Goal: Task Accomplishment & Management: Manage account settings

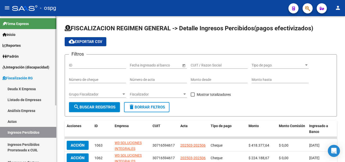
scroll to position [25, 0]
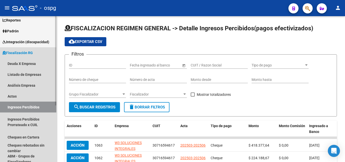
click at [40, 107] on link "Ingresos Percibidos" at bounding box center [28, 106] width 56 height 11
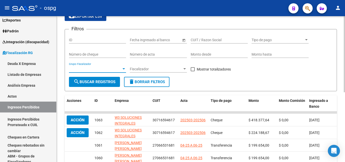
click at [123, 67] on div at bounding box center [123, 69] width 5 height 4
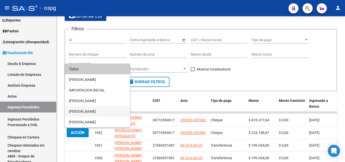
click at [88, 109] on span "[PERSON_NAME]" at bounding box center [97, 111] width 57 height 11
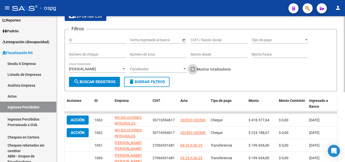
click at [192, 69] on span at bounding box center [193, 69] width 4 height 4
click at [192, 71] on input "Mostrar totalizadores" at bounding box center [192, 71] width 0 height 0
checkbox input "true"
click at [88, 83] on span "search Buscar Registros" at bounding box center [94, 82] width 42 height 5
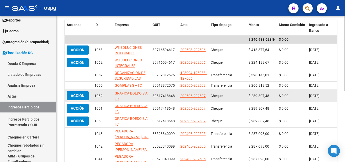
scroll to position [50, 0]
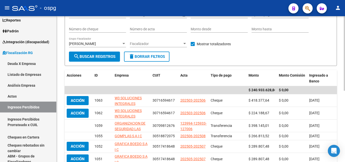
click at [113, 58] on span "search Buscar Registros" at bounding box center [94, 56] width 42 height 5
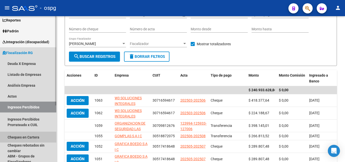
click at [31, 139] on link "Cheques en Cartera" at bounding box center [28, 137] width 56 height 11
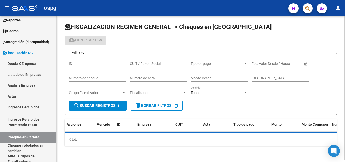
scroll to position [50, 0]
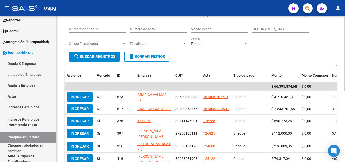
click at [121, 42] on span "Grupo Fiscalizador" at bounding box center [95, 44] width 53 height 4
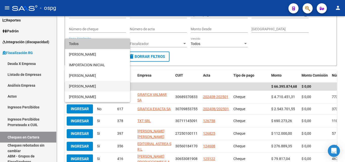
click at [87, 86] on span "[PERSON_NAME]" at bounding box center [97, 86] width 57 height 11
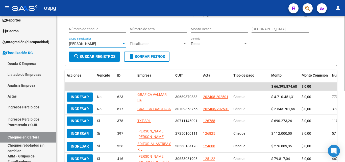
click at [101, 57] on span "search Buscar Registros" at bounding box center [94, 56] width 42 height 5
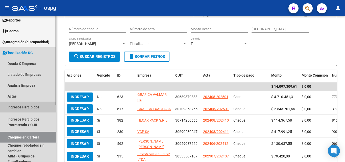
click at [25, 103] on link "Ingresos Percibidos" at bounding box center [28, 106] width 56 height 11
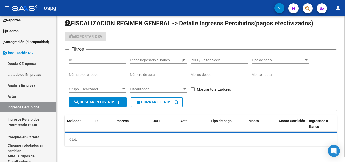
scroll to position [50, 0]
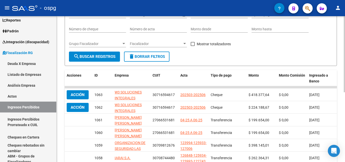
click at [120, 45] on span "Grupo Fiscalizador" at bounding box center [95, 44] width 53 height 4
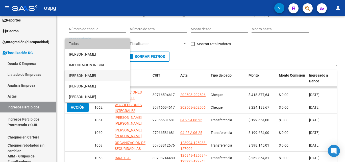
click at [90, 77] on span "[PERSON_NAME]" at bounding box center [97, 75] width 57 height 11
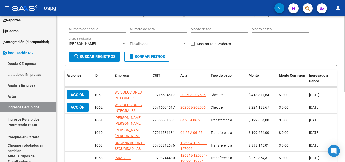
click at [190, 43] on div "Filtros ID Fecha inicio – Fecha fin Fecha ingresado al banco CUIT / Razon Socia…" at bounding box center [201, 29] width 264 height 43
click at [191, 44] on span at bounding box center [193, 44] width 4 height 4
click at [192, 46] on input "Mostrar totalizadores" at bounding box center [192, 46] width 0 height 0
checkbox input "true"
click at [103, 57] on span "search Buscar Registros" at bounding box center [94, 56] width 42 height 5
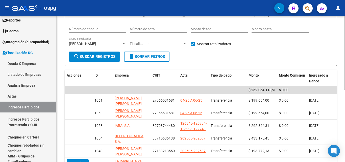
click at [123, 42] on div at bounding box center [123, 44] width 5 height 4
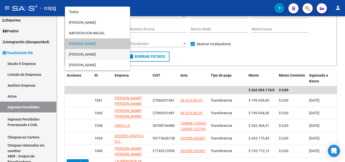
click at [96, 53] on span "[PERSON_NAME]" at bounding box center [97, 54] width 57 height 11
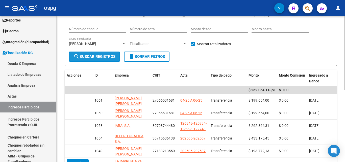
click at [95, 59] on span "search Buscar Registros" at bounding box center [94, 56] width 42 height 5
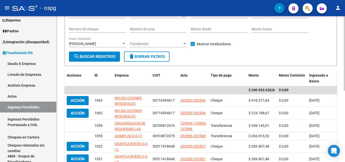
click at [124, 42] on div at bounding box center [123, 44] width 5 height 4
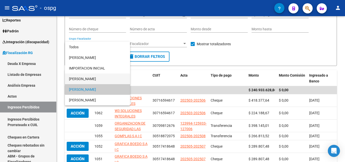
click at [92, 81] on span "[PERSON_NAME]" at bounding box center [97, 78] width 57 height 11
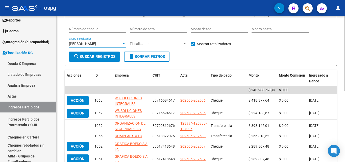
click at [88, 57] on span "search Buscar Registros" at bounding box center [94, 56] width 42 height 5
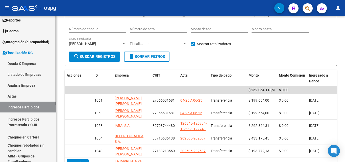
click at [37, 138] on link "Cheques en Cartera" at bounding box center [28, 137] width 56 height 11
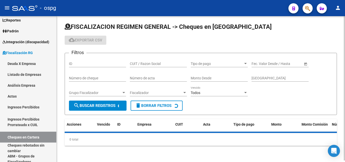
scroll to position [50, 0]
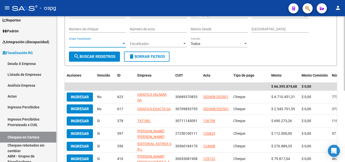
click at [125, 45] on div at bounding box center [123, 44] width 5 height 4
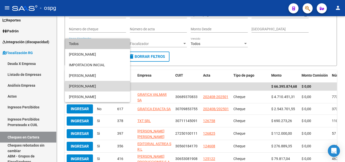
click at [81, 87] on span "[PERSON_NAME]" at bounding box center [97, 86] width 57 height 11
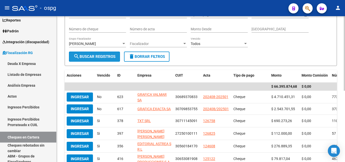
click at [89, 54] on span "search Buscar Registros" at bounding box center [94, 56] width 42 height 5
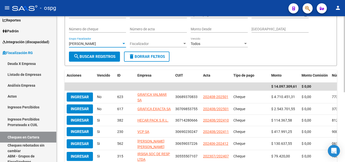
click at [125, 43] on div at bounding box center [123, 44] width 5 height 4
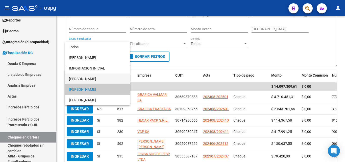
click at [88, 78] on span "[PERSON_NAME]" at bounding box center [97, 78] width 57 height 11
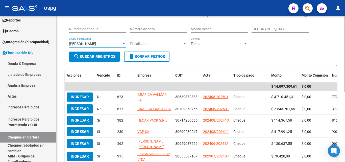
click at [90, 55] on span "search Buscar Registros" at bounding box center [94, 56] width 42 height 5
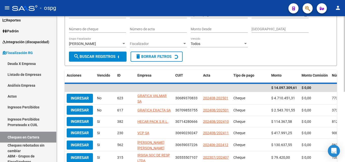
scroll to position [49, 0]
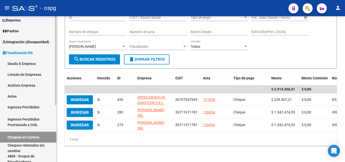
click at [13, 96] on link "Actas" at bounding box center [28, 96] width 56 height 11
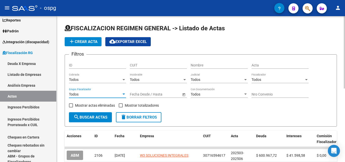
click at [124, 92] on div at bounding box center [123, 94] width 5 height 4
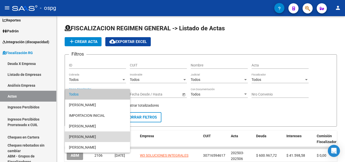
click at [88, 136] on span "[PERSON_NAME]" at bounding box center [97, 136] width 57 height 11
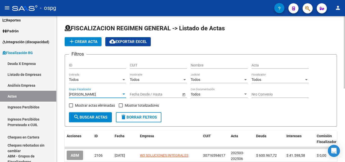
click at [121, 105] on span at bounding box center [121, 105] width 4 height 4
click at [121, 107] on input "Mostrar totalizadores" at bounding box center [120, 107] width 0 height 0
checkbox input "true"
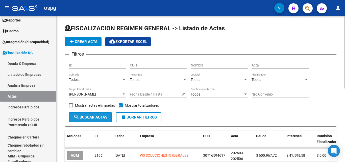
click at [94, 118] on span "search Buscar Actas" at bounding box center [90, 117] width 34 height 5
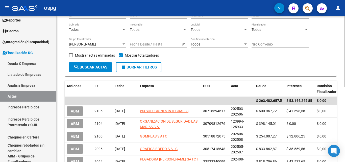
scroll to position [50, 0]
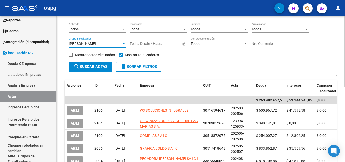
click at [123, 42] on div at bounding box center [123, 44] width 5 height 4
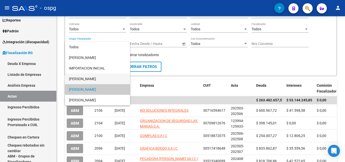
click at [104, 76] on span "[PERSON_NAME]" at bounding box center [97, 78] width 57 height 11
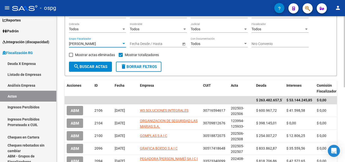
click at [98, 65] on span "search Buscar Actas" at bounding box center [90, 66] width 34 height 5
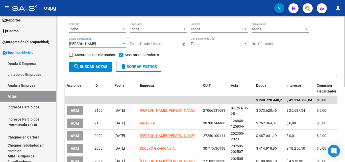
click at [123, 43] on div at bounding box center [123, 43] width 3 height 1
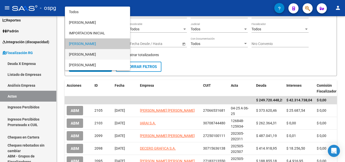
click at [107, 57] on span "[PERSON_NAME]" at bounding box center [97, 54] width 57 height 11
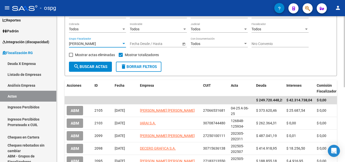
click at [93, 68] on span "search Buscar Actas" at bounding box center [90, 66] width 34 height 5
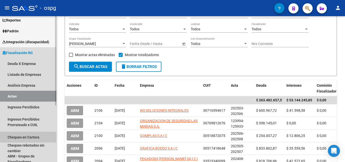
click at [38, 136] on link "Cheques en Cartera" at bounding box center [28, 137] width 56 height 11
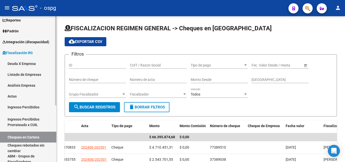
click at [22, 96] on link "Actas" at bounding box center [28, 96] width 56 height 11
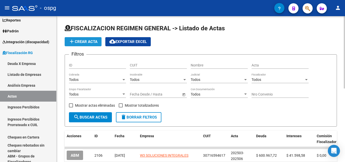
click at [75, 39] on button "add Crear Acta" at bounding box center [83, 41] width 37 height 9
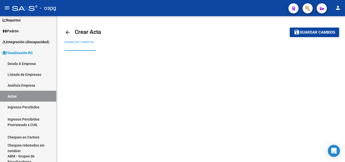
click at [74, 45] on input "Escriba CUIT o Razón Social para buscar" at bounding box center [80, 47] width 31 height 4
type input "3"
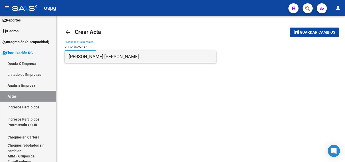
type input "20323425737"
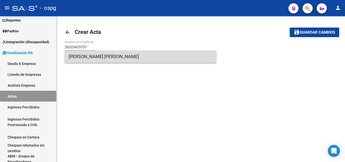
click at [85, 57] on span "[PERSON_NAME] [PERSON_NAME]" at bounding box center [140, 56] width 143 height 12
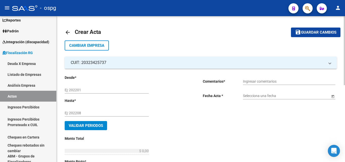
click at [82, 92] on input "Ej: 202201" at bounding box center [107, 90] width 84 height 4
click at [83, 91] on input "Ej: 202201" at bounding box center [107, 90] width 84 height 4
type input "202410"
click at [87, 113] on input "Ej: 202208" at bounding box center [107, 113] width 84 height 4
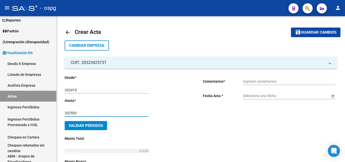
type input "202503"
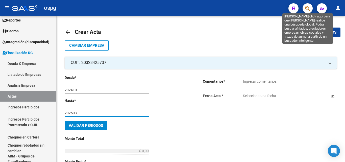
click at [308, 10] on icon "button" at bounding box center [307, 9] width 5 height 6
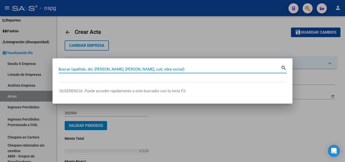
click at [118, 69] on input "Buscar (apellido, dni, [PERSON_NAME], [PERSON_NAME], cuit, obra social)" at bounding box center [170, 69] width 222 height 5
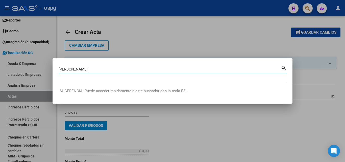
type input "ARCANGEL MAGGIO"
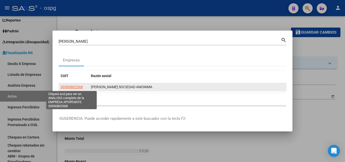
click at [65, 87] on span "30500802568" at bounding box center [72, 87] width 22 height 4
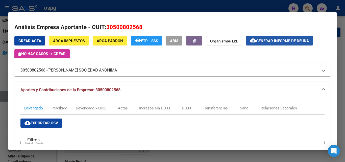
click at [258, 41] on span "Generar informe de deuda" at bounding box center [282, 41] width 53 height 5
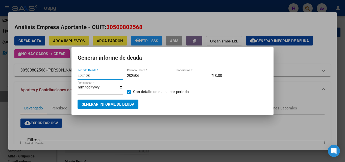
drag, startPoint x: 95, startPoint y: 74, endPoint x: 52, endPoint y: 74, distance: 43.7
click at [52, 74] on div "ARCANGEL MAGGIO Buscar (apellido, dni, cuil, nro traspaso, cuit, obra social) s…" at bounding box center [172, 81] width 345 height 162
type input "202507"
click at [148, 76] on input "202506" at bounding box center [149, 75] width 45 height 5
type input "202508"
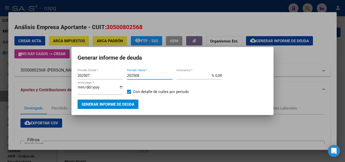
click at [122, 105] on span "Generar informe de deuda" at bounding box center [108, 104] width 53 height 5
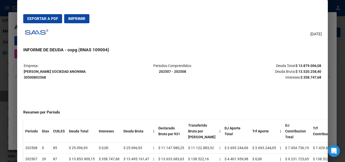
click at [50, 20] on span "Exportar a PDF" at bounding box center [42, 18] width 31 height 5
drag, startPoint x: 291, startPoint y: 65, endPoint x: 317, endPoint y: 65, distance: 26.3
click at [317, 65] on table "Empresa: ARCANGEL MAGGIO SOCIEDAD ANONIMA 30500802568 Periodos Comprendidos: 20…" at bounding box center [172, 71] width 298 height 18
copy strong "$ 13.879.006,08"
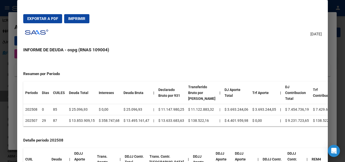
scroll to position [25, 0]
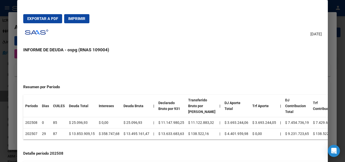
click at [0, 83] on div at bounding box center [172, 81] width 345 height 162
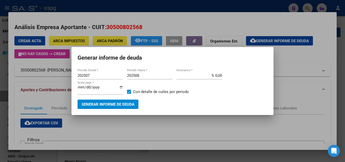
click at [0, 83] on div at bounding box center [172, 81] width 345 height 162
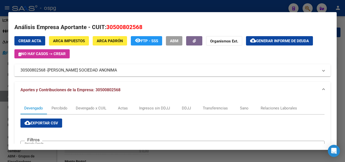
click at [0, 83] on div at bounding box center [172, 81] width 345 height 162
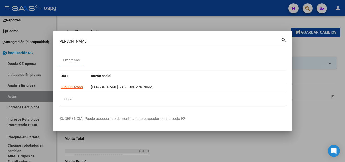
click at [232, 144] on div at bounding box center [172, 81] width 345 height 162
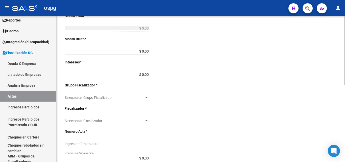
scroll to position [162, 0]
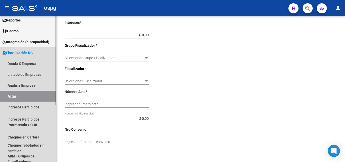
click at [34, 94] on link "Actas" at bounding box center [28, 96] width 56 height 11
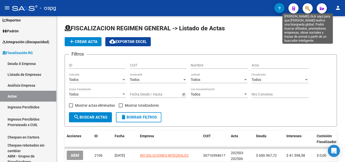
click at [305, 10] on icon "button" at bounding box center [307, 9] width 5 height 6
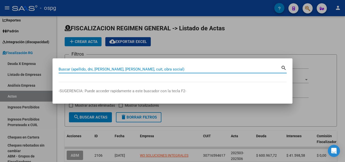
click at [87, 69] on input "Buscar (apellido, dni, [PERSON_NAME], [PERSON_NAME], cuit, obra social)" at bounding box center [170, 69] width 222 height 5
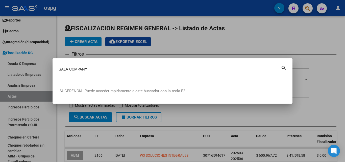
type input "GALA COMPANY"
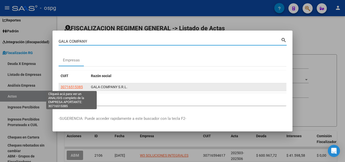
click at [74, 87] on span "30716515385" at bounding box center [72, 87] width 22 height 4
type textarea "30716515385"
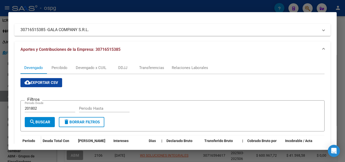
scroll to position [33, 0]
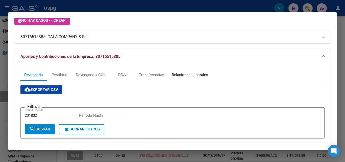
click at [178, 74] on div "Relaciones Laborales" at bounding box center [190, 75] width 36 height 6
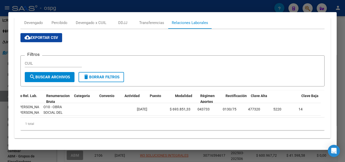
scroll to position [0, 0]
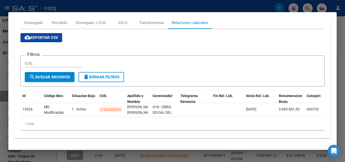
drag, startPoint x: 140, startPoint y: 113, endPoint x: 182, endPoint y: 117, distance: 42.1
click at [200, 118] on div "Id Código Mov. Situacion Baja CUIL Apellido y Nombre Gerenciador Telegrama Renu…" at bounding box center [172, 110] width 304 height 40
click at [344, 35] on div at bounding box center [172, 81] width 345 height 162
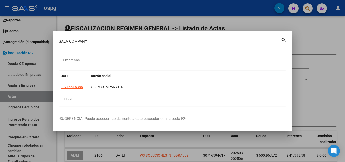
click at [344, 35] on div at bounding box center [172, 81] width 345 height 162
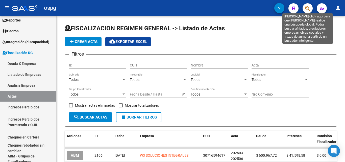
click at [307, 9] on icon "button" at bounding box center [307, 9] width 5 height 6
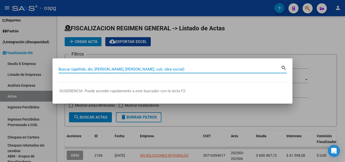
click at [115, 68] on input "Buscar (apellido, dni, [PERSON_NAME], [PERSON_NAME], cuit, obra social)" at bounding box center [170, 69] width 222 height 5
paste input "30716515385"
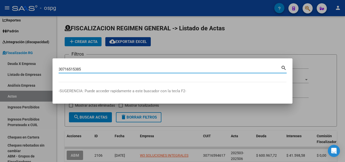
type input "30716515385"
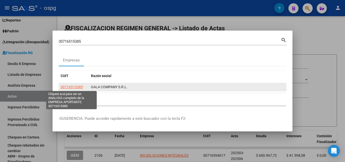
click at [80, 88] on span "30716515385" at bounding box center [72, 87] width 22 height 4
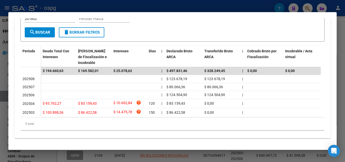
click at [0, 119] on div at bounding box center [172, 81] width 345 height 162
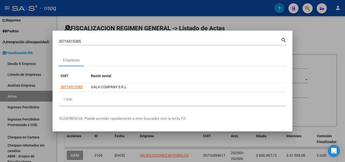
click at [141, 18] on div at bounding box center [172, 81] width 345 height 162
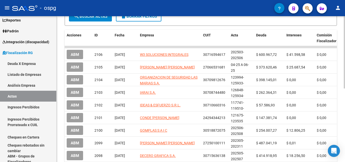
scroll to position [101, 0]
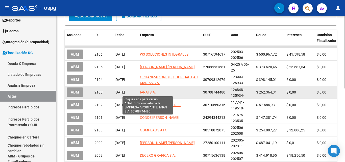
click at [145, 91] on span "IARAI S.A." at bounding box center [148, 92] width 16 height 4
type textarea "30708744480"
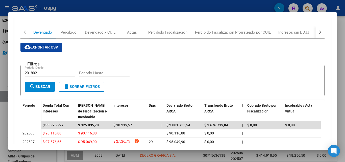
scroll to position [126, 0]
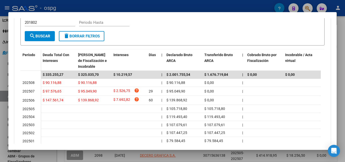
click at [0, 118] on div at bounding box center [172, 81] width 345 height 162
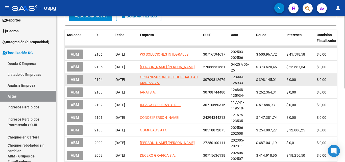
scroll to position [0, 0]
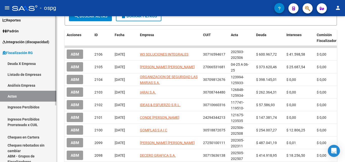
click at [10, 95] on link "Actas" at bounding box center [28, 96] width 56 height 11
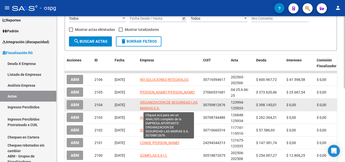
scroll to position [0, 0]
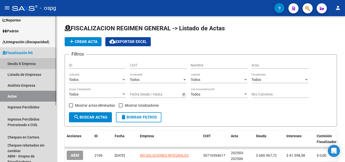
click at [18, 63] on link "Deuda X Empresa" at bounding box center [28, 63] width 56 height 11
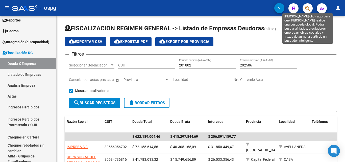
click at [307, 7] on icon "button" at bounding box center [307, 9] width 5 height 6
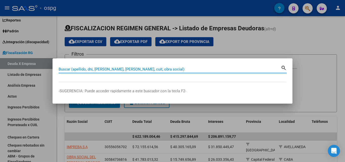
click at [131, 68] on input "Buscar (apellido, dni, [PERSON_NAME], [PERSON_NAME], cuit, obra social)" at bounding box center [170, 69] width 222 height 5
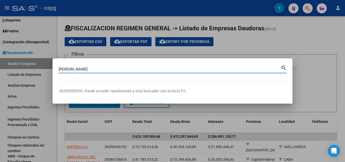
type input "FERMANDEZ MARIA"
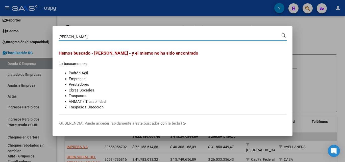
click at [316, 40] on div at bounding box center [172, 81] width 345 height 162
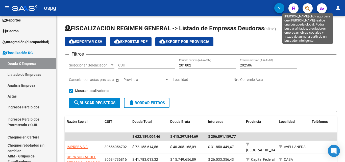
click at [305, 8] on icon "button" at bounding box center [307, 9] width 5 height 6
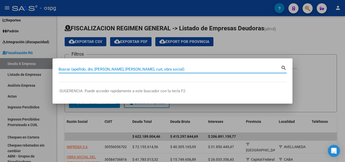
click at [149, 69] on input "Buscar (apellido, dni, [PERSON_NAME], [PERSON_NAME], cuit, obra social)" at bounding box center [170, 69] width 222 height 5
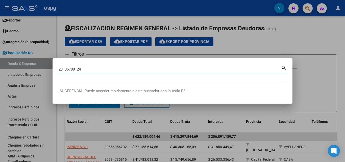
type input "23136788124"
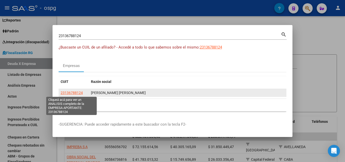
click at [80, 93] on span "23136788124" at bounding box center [72, 93] width 22 height 4
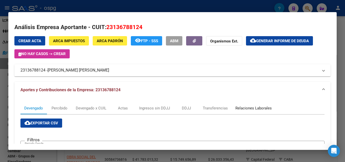
click at [255, 108] on div "Relaciones Laborales" at bounding box center [253, 108] width 36 height 6
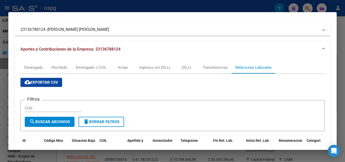
scroll to position [39, 0]
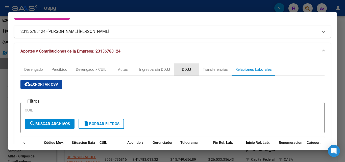
click at [189, 69] on div "DDJJ" at bounding box center [186, 70] width 9 height 6
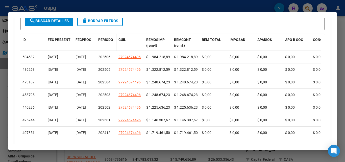
scroll to position [177, 0]
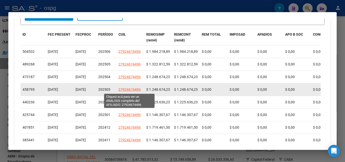
click at [134, 87] on span "27924674496" at bounding box center [129, 89] width 22 height 4
type textarea "27924674496"
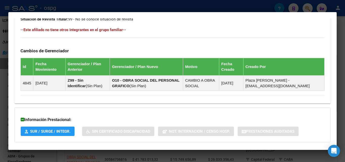
scroll to position [278, 0]
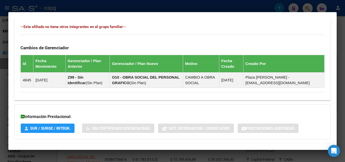
click at [0, 100] on div at bounding box center [172, 81] width 345 height 162
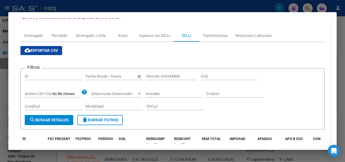
scroll to position [50, 0]
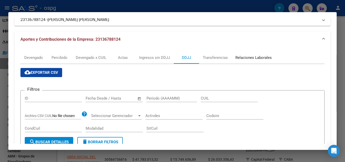
click at [240, 58] on div "Relaciones Laborales" at bounding box center [253, 58] width 36 height 6
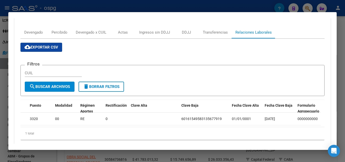
scroll to position [0, 0]
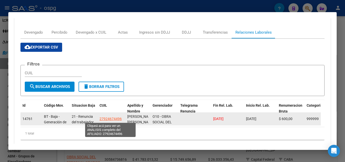
click at [109, 120] on span "27924674496" at bounding box center [110, 119] width 22 height 4
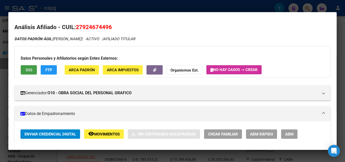
click at [25, 71] on span "SSS" at bounding box center [28, 70] width 7 height 5
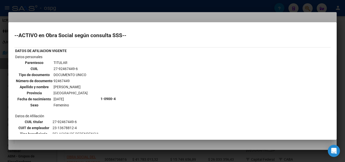
scroll to position [91, 0]
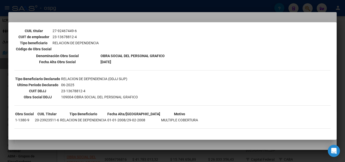
click at [0, 111] on div at bounding box center [172, 81] width 345 height 162
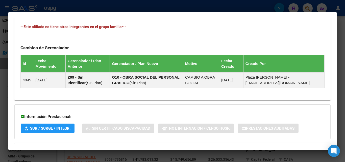
scroll to position [301, 0]
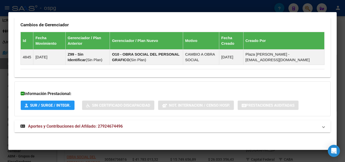
click at [46, 126] on span "Aportes y Contribuciones del Afiliado: 27924674496" at bounding box center [75, 126] width 95 height 5
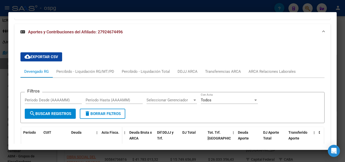
scroll to position [351, 0]
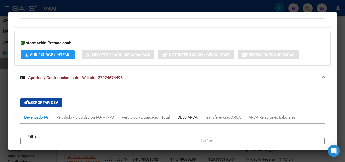
click at [186, 118] on div "DDJJ ARCA" at bounding box center [187, 117] width 20 height 6
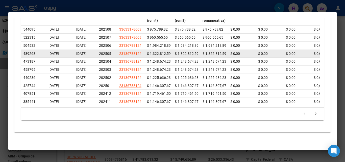
scroll to position [454, 0]
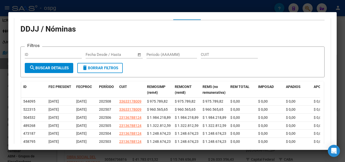
click at [1, 107] on div at bounding box center [172, 81] width 345 height 162
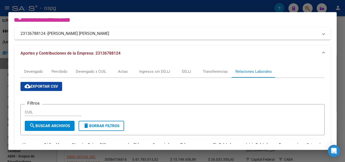
scroll to position [25, 0]
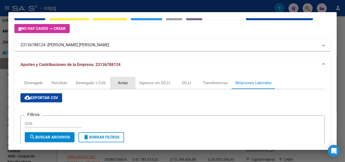
click at [122, 85] on div "Actas" at bounding box center [123, 83] width 10 height 6
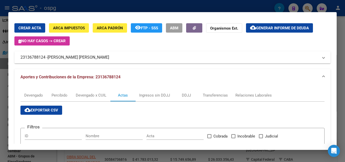
scroll to position [0, 0]
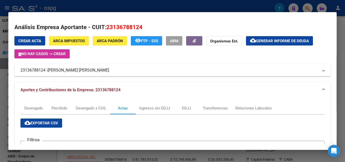
click at [345, 72] on div at bounding box center [172, 81] width 345 height 162
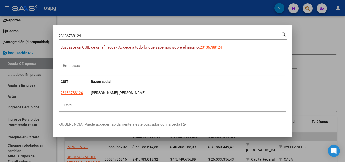
click at [345, 72] on div at bounding box center [172, 81] width 345 height 162
click at [345, 72] on div at bounding box center [344, 56] width 1 height 80
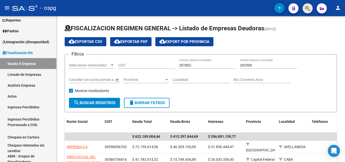
click at [305, 5] on span "button" at bounding box center [307, 8] width 5 height 10
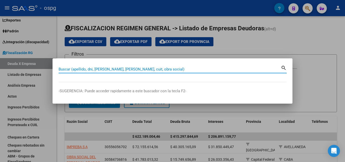
click at [145, 70] on input "Buscar (apellido, dni, [PERSON_NAME], [PERSON_NAME], cuit, obra social)" at bounding box center [170, 69] width 222 height 5
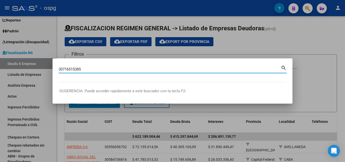
type input "30716515385"
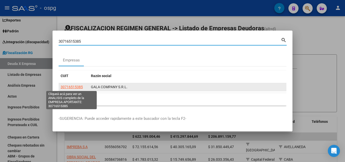
click at [69, 85] on span "30716515385" at bounding box center [72, 87] width 22 height 4
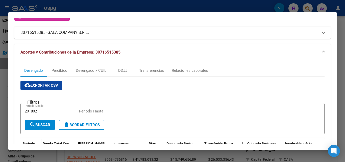
scroll to position [134, 0]
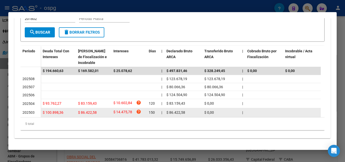
click at [50, 110] on span "$ 100.898,36" at bounding box center [53, 112] width 21 height 4
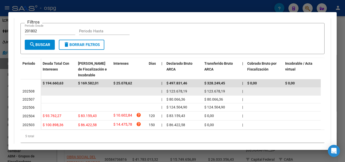
scroll to position [109, 0]
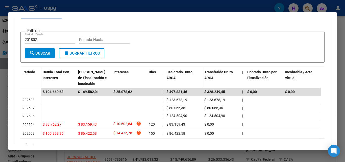
click at [172, 71] on span "Declarado Bruto ARCA" at bounding box center [179, 75] width 26 height 10
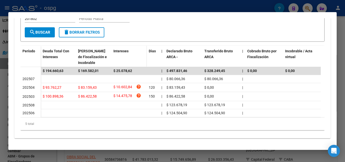
scroll to position [134, 0]
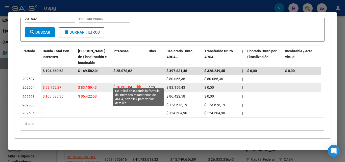
click at [138, 84] on icon "help" at bounding box center [138, 86] width 5 height 5
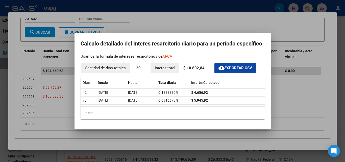
click at [290, 92] on div at bounding box center [172, 81] width 345 height 162
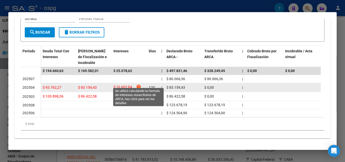
click at [137, 84] on icon "help" at bounding box center [138, 86] width 5 height 5
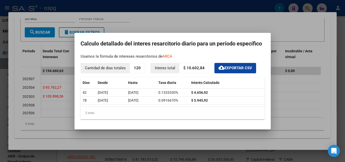
click at [63, 121] on div at bounding box center [172, 81] width 345 height 162
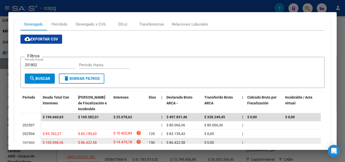
scroll to position [59, 0]
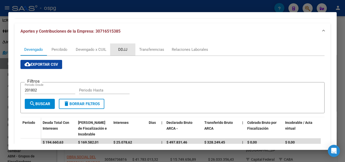
click at [124, 49] on div "DDJJ" at bounding box center [122, 50] width 9 height 6
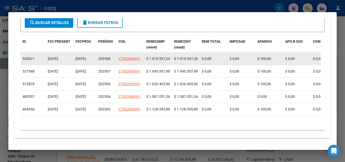
scroll to position [174, 0]
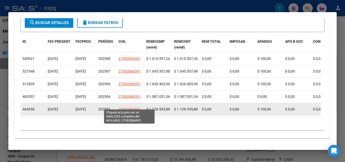
click at [127, 107] on span "27362866591" at bounding box center [129, 109] width 22 height 4
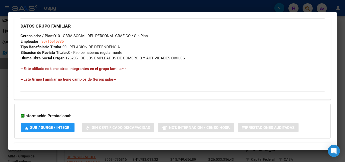
scroll to position [275, 0]
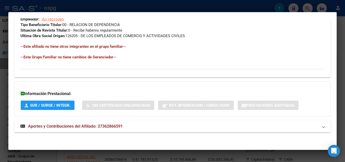
click at [93, 126] on span "Aportes y Contribuciones del Afiliado: 27362866591" at bounding box center [75, 126] width 95 height 5
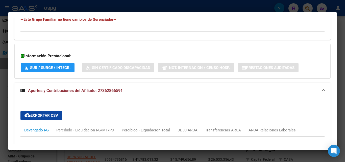
scroll to position [372, 0]
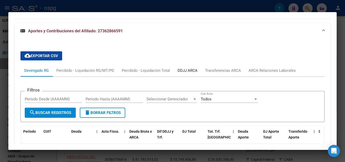
click at [188, 71] on div "DDJJ ARCA" at bounding box center [187, 71] width 20 height 6
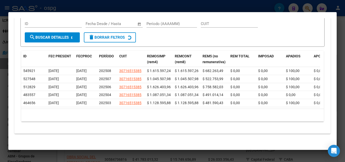
scroll to position [462, 0]
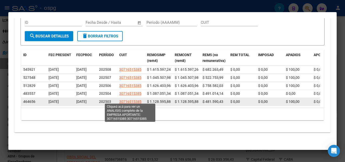
click at [137, 99] on span "30716515385" at bounding box center [130, 101] width 22 height 4
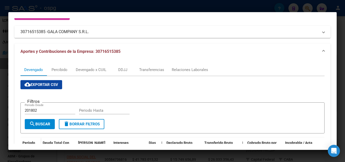
scroll to position [33, 0]
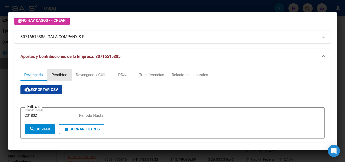
click at [63, 77] on div "Percibido" at bounding box center [59, 75] width 16 height 6
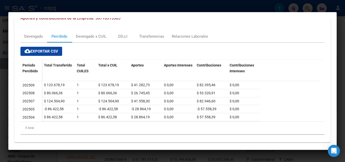
scroll to position [76, 0]
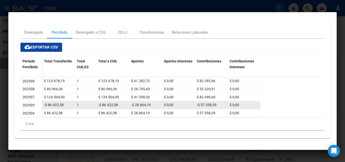
click at [55, 105] on span "-$ 86.422,58" at bounding box center [54, 105] width 20 height 4
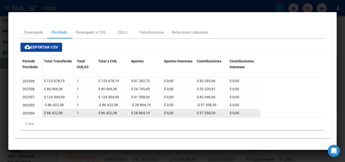
click at [59, 113] on span "$ 86.422,58" at bounding box center [53, 113] width 19 height 4
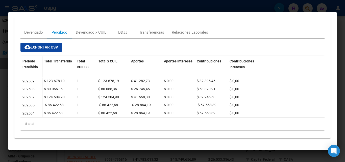
click at [90, 118] on div "5 total" at bounding box center [172, 123] width 304 height 13
click at [92, 30] on div "Devengado x CUIL" at bounding box center [91, 33] width 31 height 6
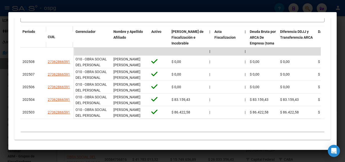
scroll to position [151, 0]
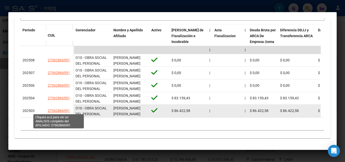
click at [58, 110] on span "27362866591" at bounding box center [59, 111] width 22 height 4
type textarea "27362866591"
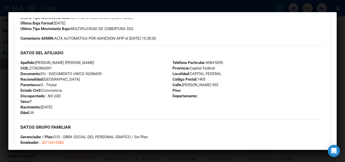
scroll to position [275, 0]
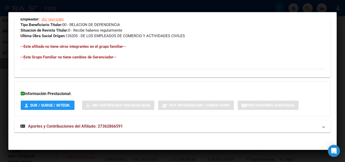
click at [0, 85] on div at bounding box center [172, 81] width 345 height 162
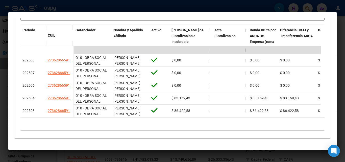
click at [0, 88] on div at bounding box center [172, 81] width 345 height 162
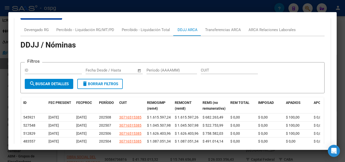
scroll to position [412, 0]
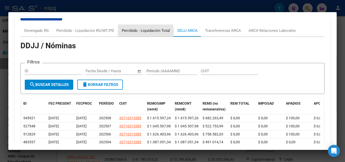
click at [139, 32] on div "Percibido - Liquidación Total" at bounding box center [146, 31] width 48 height 6
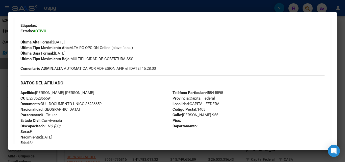
scroll to position [0, 0]
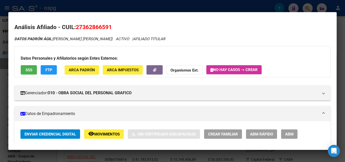
click at [0, 115] on div at bounding box center [172, 81] width 345 height 162
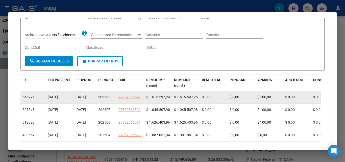
scroll to position [148, 0]
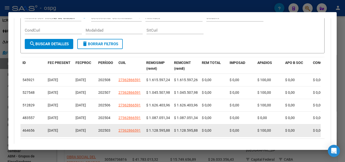
click at [131, 133] on app-link-go-to "27362866591" at bounding box center [129, 130] width 22 height 6
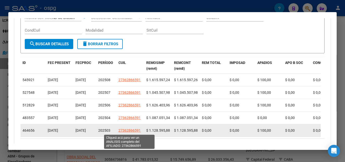
click at [131, 130] on span "27362866591" at bounding box center [129, 130] width 22 height 4
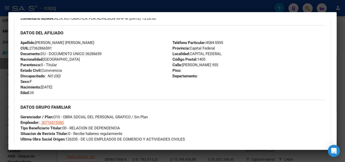
scroll to position [275, 0]
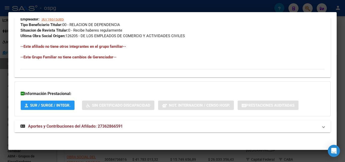
click at [76, 127] on span "Aportes y Contribuciones del Afiliado: 27362866591" at bounding box center [75, 126] width 95 height 5
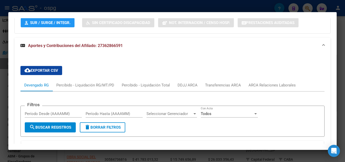
scroll to position [353, 0]
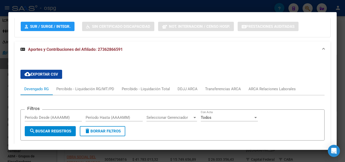
click at [98, 51] on span "Aportes y Contribuciones del Afiliado: 27362866591" at bounding box center [75, 49] width 95 height 5
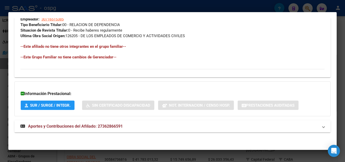
scroll to position [275, 0]
click at [104, 126] on span "Aportes y Contribuciones del Afiliado: 27362866591" at bounding box center [75, 126] width 95 height 5
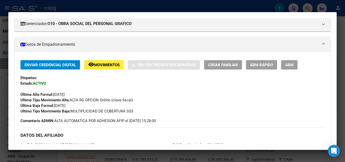
scroll to position [0, 0]
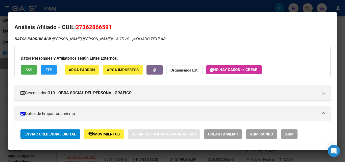
click at [0, 94] on div at bounding box center [172, 81] width 345 height 162
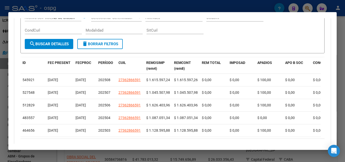
click at [0, 94] on div at bounding box center [172, 81] width 345 height 162
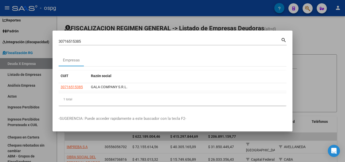
click at [318, 32] on div at bounding box center [172, 81] width 345 height 162
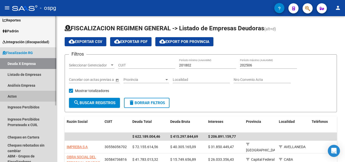
click at [20, 97] on link "Actas" at bounding box center [28, 96] width 56 height 11
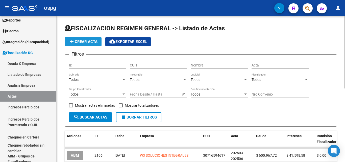
click at [82, 44] on span "add Crear Acta" at bounding box center [83, 41] width 29 height 5
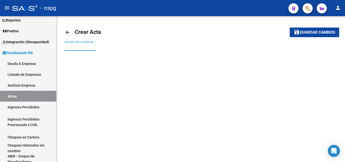
click at [88, 46] on input "Escriba CUIT o Razón Social para buscar" at bounding box center [80, 47] width 31 height 4
click at [11, 95] on link "Actas" at bounding box center [28, 96] width 56 height 11
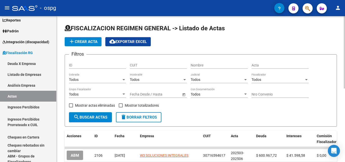
click at [85, 42] on span "add Crear Acta" at bounding box center [83, 41] width 29 height 5
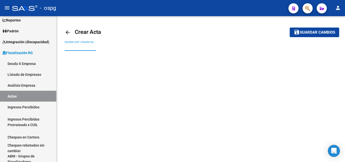
click at [85, 45] on input "Escriba CUIT o Razón Social para buscar" at bounding box center [80, 47] width 31 height 4
type input "3"
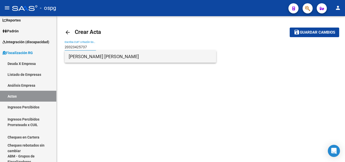
type input "20323425737"
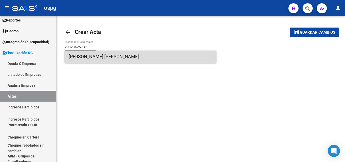
click at [80, 56] on span "[PERSON_NAME] [PERSON_NAME]" at bounding box center [140, 56] width 143 height 12
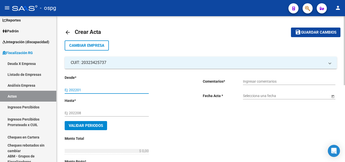
click at [86, 88] on input "Ej: 202201" at bounding box center [107, 90] width 84 height 4
type input "20"
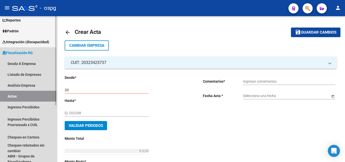
click at [21, 97] on link "Actas" at bounding box center [28, 96] width 56 height 11
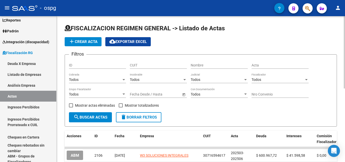
click at [205, 66] on input "Nombre" at bounding box center [219, 65] width 57 height 4
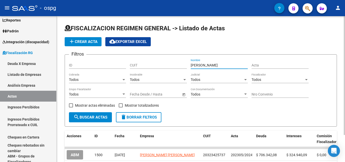
type input "lattanzio"
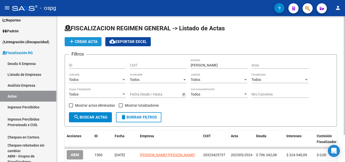
click at [88, 43] on span "add Crear Acta" at bounding box center [83, 41] width 29 height 5
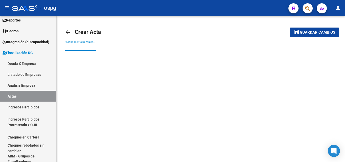
click at [82, 45] on input "Escriba CUIT o Razón Social para buscar" at bounding box center [80, 47] width 31 height 4
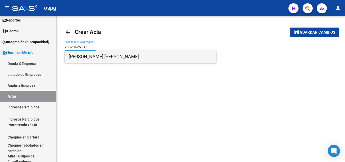
type input "20323425737"
click at [84, 56] on span "[PERSON_NAME] [PERSON_NAME]" at bounding box center [140, 56] width 143 height 12
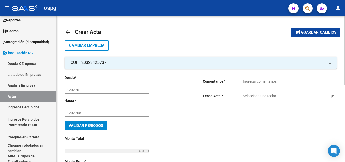
click at [86, 88] on input "Ej: 202201" at bounding box center [107, 90] width 84 height 4
drag, startPoint x: 86, startPoint y: 90, endPoint x: 89, endPoint y: 89, distance: 2.8
click at [89, 89] on input "Ej: 202201" at bounding box center [107, 90] width 84 height 4
type input "202410"
click at [83, 114] on input "Ej: 202208" at bounding box center [107, 113] width 84 height 4
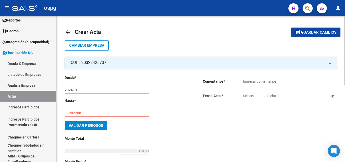
click at [89, 113] on input "Ej: 202208" at bounding box center [107, 113] width 84 height 4
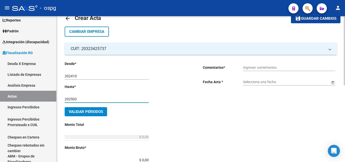
scroll to position [25, 0]
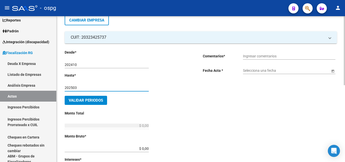
type input "202503"
click at [147, 148] on input "$ 0,00" at bounding box center [107, 148] width 84 height 4
click at [146, 148] on input "$ 0,00" at bounding box center [107, 148] width 84 height 4
click at [148, 148] on input "$ 456.128,30" at bounding box center [107, 148] width 84 height 4
type input "$ 456.128,79"
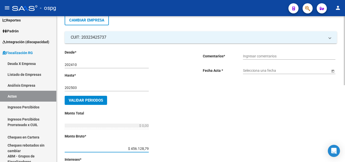
scroll to position [50, 0]
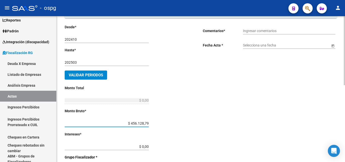
type input "$ 456.128,79"
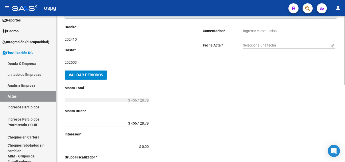
click at [146, 147] on input "$ 0,00" at bounding box center [107, 146] width 84 height 4
type input "$ 168.422,14"
type input "$ 624.550,93"
click at [243, 124] on div "Comentarios * Ingresar comentarios Fecha Acta * Selecciona una fecha" at bounding box center [270, 142] width 134 height 237
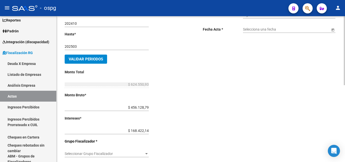
scroll to position [126, 0]
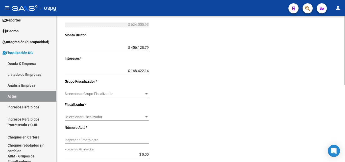
click at [137, 94] on span "Seleccionar Grupo Fiscalizador" at bounding box center [105, 94] width 80 height 4
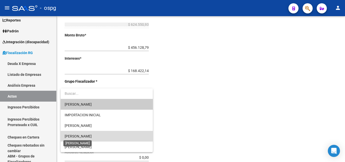
click at [81, 134] on span "[PERSON_NAME]" at bounding box center [78, 136] width 27 height 4
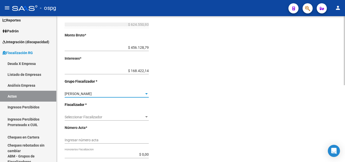
click at [91, 116] on span "Seleccionar Fiscalizador" at bounding box center [105, 117] width 80 height 4
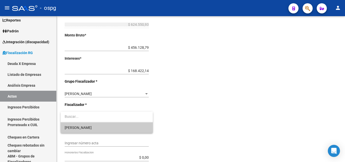
click at [83, 127] on span "[PERSON_NAME]" at bounding box center [107, 127] width 84 height 11
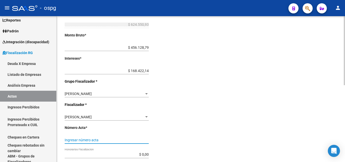
click at [89, 138] on input "Ingresar número acta" at bounding box center [107, 140] width 84 height 4
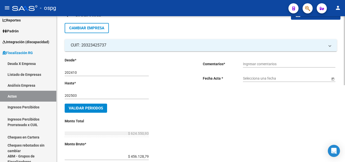
scroll to position [0, 0]
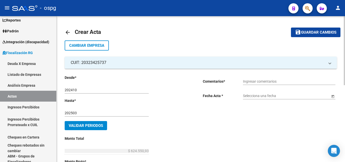
type input "202410-202503"
click at [274, 81] on input "Ingresar comentarios" at bounding box center [289, 81] width 92 height 4
type input "RECIBO 43276 /ACTA 127057"
click at [259, 93] on div "Selecciona una fecha" at bounding box center [286, 94] width 87 height 10
click at [259, 95] on input "Selecciona una fecha" at bounding box center [286, 96] width 87 height 4
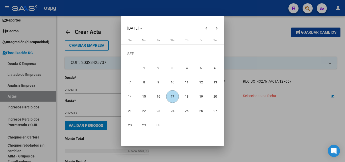
click at [173, 96] on span "17" at bounding box center [172, 96] width 13 height 13
type input "[DATE]"
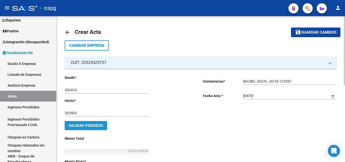
click at [87, 125] on span "Validar Periodos" at bounding box center [86, 125] width 34 height 5
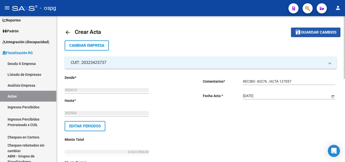
click at [307, 34] on span "Guardar cambios" at bounding box center [318, 32] width 35 height 5
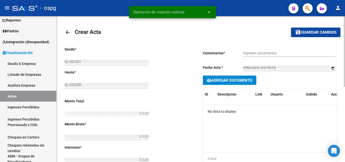
type input "202410"
type input "202503"
type input "$ 624.550,93"
type input "$ 456.128,79"
type input "$ 168.422,14"
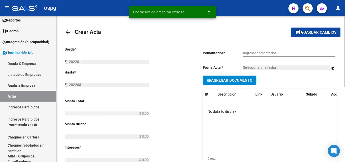
type input "202410-202503"
type input "RECIBO 43276 /ACTA 127057"
type input "[DATE]"
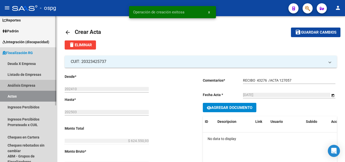
click at [26, 84] on link "Análisis Empresa" at bounding box center [28, 85] width 56 height 11
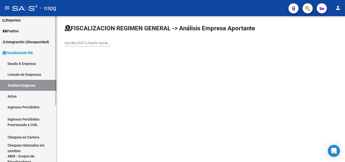
click at [18, 95] on link "Actas" at bounding box center [28, 96] width 56 height 11
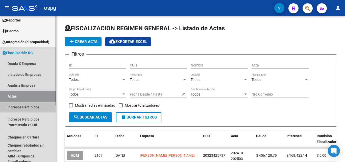
click at [30, 106] on link "Ingresos Percibidos" at bounding box center [28, 106] width 56 height 11
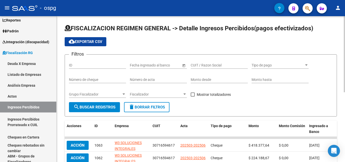
click at [119, 93] on span "Grupo Fiscalizador" at bounding box center [95, 94] width 53 height 4
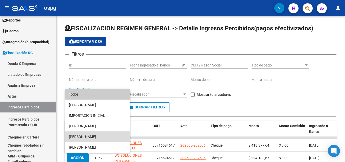
click at [80, 138] on span "[PERSON_NAME]" at bounding box center [97, 136] width 57 height 11
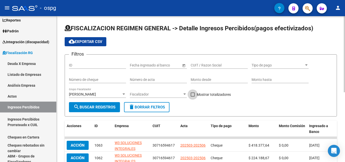
drag, startPoint x: 194, startPoint y: 93, endPoint x: 182, endPoint y: 95, distance: 11.7
click at [194, 94] on span at bounding box center [193, 94] width 4 height 4
click at [193, 96] on input "Mostrar totalizadores" at bounding box center [192, 96] width 0 height 0
checkbox input "true"
click at [93, 110] on button "search Buscar Registros" at bounding box center [94, 107] width 51 height 10
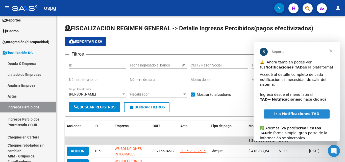
click at [332, 51] on span "Cerrar" at bounding box center [331, 51] width 18 height 18
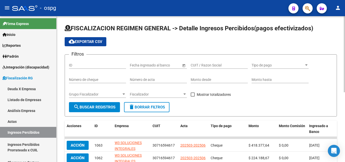
click at [116, 92] on div "Grupo Fiscalizador Grupo Fiscalizador" at bounding box center [97, 93] width 57 height 10
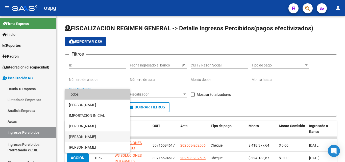
click at [92, 135] on span "[PERSON_NAME]" at bounding box center [97, 136] width 57 height 11
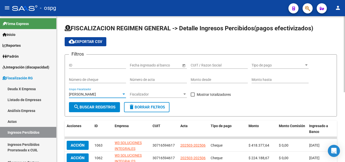
click at [119, 93] on div "[PERSON_NAME]" at bounding box center [95, 94] width 53 height 4
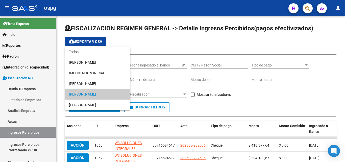
click at [201, 100] on div at bounding box center [172, 81] width 345 height 162
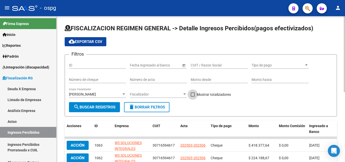
click at [192, 93] on span at bounding box center [193, 94] width 4 height 4
click at [192, 96] on input "Mostrar totalizadores" at bounding box center [192, 96] width 0 height 0
checkbox input "true"
click at [98, 109] on span "search Buscar Registros" at bounding box center [94, 107] width 42 height 5
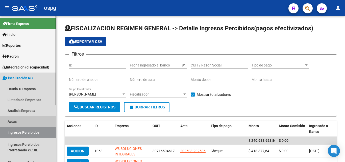
click at [16, 121] on link "Actas" at bounding box center [28, 121] width 56 height 11
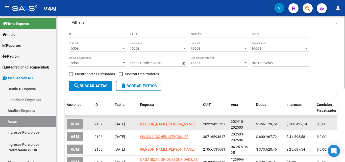
scroll to position [25, 0]
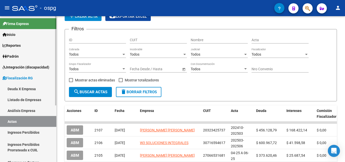
click at [36, 132] on link "Ingresos Percibidos" at bounding box center [28, 132] width 56 height 11
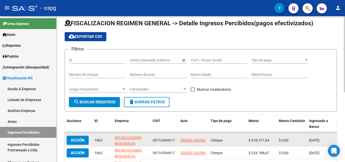
scroll to position [25, 0]
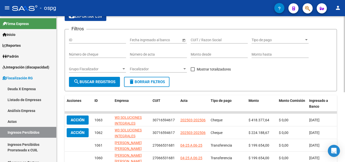
click at [120, 68] on span "Grupo Fiscalizador" at bounding box center [95, 69] width 53 height 4
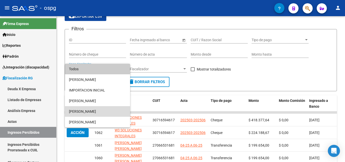
click at [90, 108] on span "[PERSON_NAME]" at bounding box center [97, 111] width 57 height 11
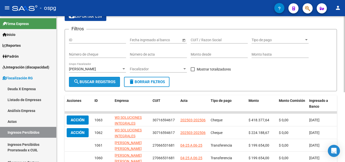
click at [93, 82] on span "search Buscar Registros" at bounding box center [94, 82] width 42 height 5
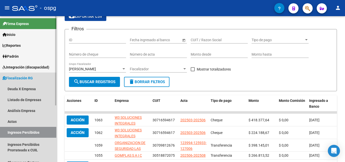
click at [28, 131] on link "Ingresos Percibidos" at bounding box center [28, 132] width 56 height 11
click at [22, 121] on link "Actas" at bounding box center [28, 121] width 56 height 11
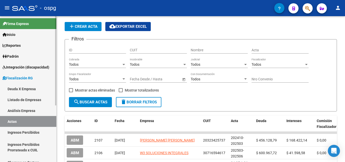
scroll to position [25, 0]
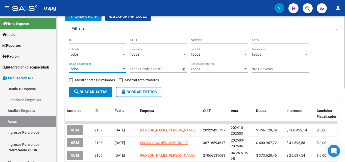
click at [113, 69] on div "Todos" at bounding box center [95, 69] width 53 height 4
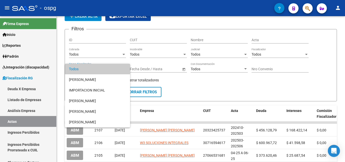
click at [36, 132] on div at bounding box center [172, 81] width 345 height 162
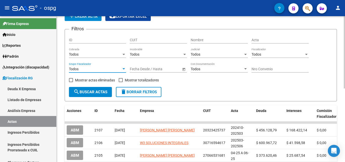
click at [122, 67] on div at bounding box center [123, 69] width 5 height 4
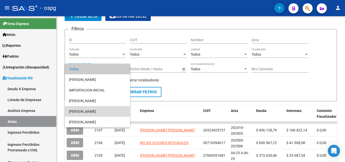
click at [87, 110] on span "[PERSON_NAME]" at bounding box center [97, 111] width 57 height 11
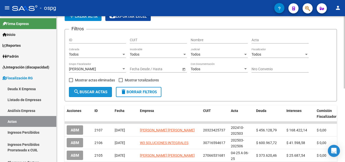
click at [91, 94] on span "search Buscar Actas" at bounding box center [90, 92] width 34 height 5
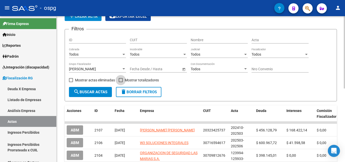
click at [122, 80] on span at bounding box center [121, 80] width 4 height 4
click at [121, 82] on input "Mostrar totalizadores" at bounding box center [120, 82] width 0 height 0
checkbox input "true"
click at [97, 90] on span "search Buscar Actas" at bounding box center [90, 92] width 34 height 5
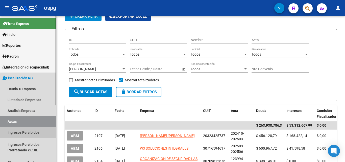
click at [37, 134] on link "Ingresos Percibidos" at bounding box center [28, 132] width 56 height 11
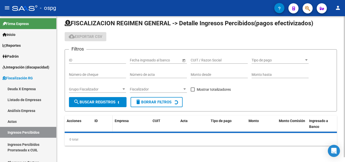
scroll to position [25, 0]
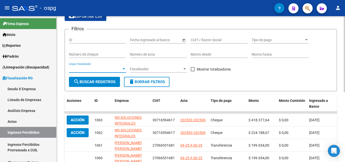
click at [123, 68] on div at bounding box center [123, 69] width 5 height 4
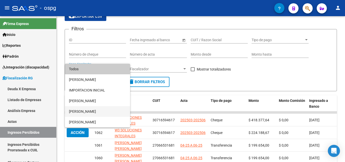
click at [93, 110] on span "[PERSON_NAME]" at bounding box center [97, 111] width 57 height 11
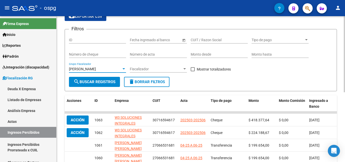
click at [191, 69] on span at bounding box center [193, 69] width 4 height 4
click at [192, 71] on input "Mostrar totalizadores" at bounding box center [192, 71] width 0 height 0
checkbox input "true"
click at [103, 85] on button "search Buscar Registros" at bounding box center [94, 82] width 51 height 10
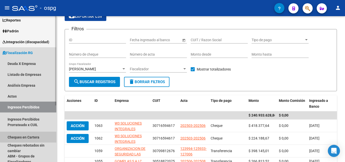
click at [42, 135] on link "Cheques en Cartera" at bounding box center [28, 137] width 56 height 11
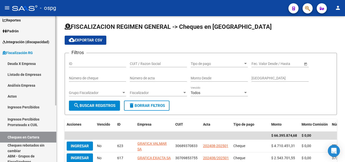
scroll to position [25, 0]
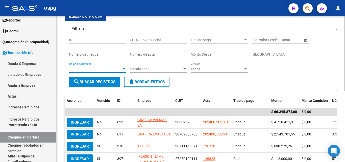
click at [118, 68] on span "Grupo Fiscalizador" at bounding box center [95, 69] width 53 height 4
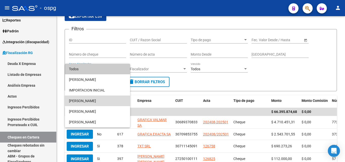
click at [93, 102] on span "[PERSON_NAME]" at bounding box center [97, 100] width 57 height 11
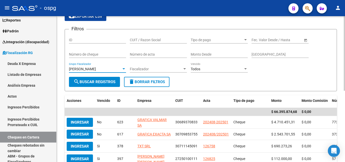
click at [109, 81] on span "search Buscar Registros" at bounding box center [94, 82] width 42 height 5
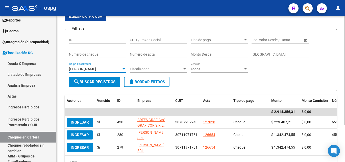
click at [119, 69] on div "[PERSON_NAME]" at bounding box center [95, 69] width 53 height 4
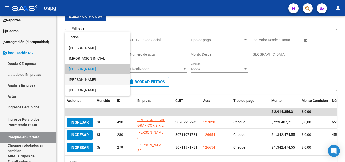
click at [86, 78] on span "[PERSON_NAME]" at bounding box center [97, 79] width 57 height 11
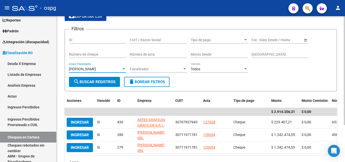
click at [87, 83] on span "search Buscar Registros" at bounding box center [94, 82] width 42 height 5
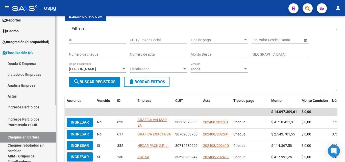
click at [17, 97] on link "Actas" at bounding box center [28, 96] width 56 height 11
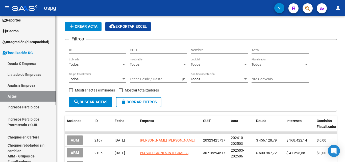
scroll to position [25, 0]
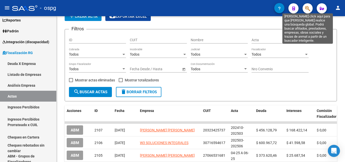
click at [309, 8] on icon "button" at bounding box center [307, 9] width 5 height 6
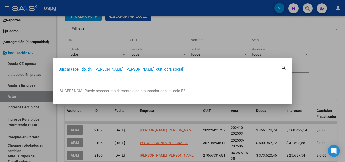
click at [81, 68] on input "Buscar (apellido, dni, [PERSON_NAME], [PERSON_NAME], cuit, obra social)" at bounding box center [170, 69] width 222 height 5
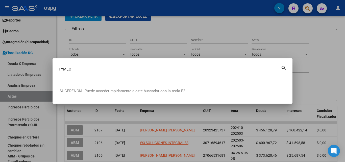
type input "TYMEC"
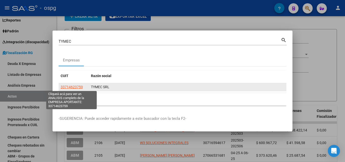
click at [68, 86] on span "33714623759" at bounding box center [72, 87] width 22 height 4
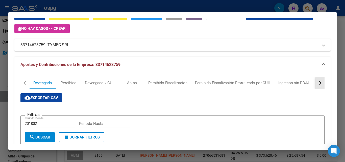
click at [318, 84] on div "button" at bounding box center [320, 83] width 4 height 4
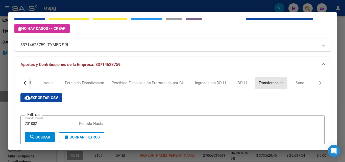
click at [271, 83] on div "Transferencias" at bounding box center [270, 83] width 25 height 6
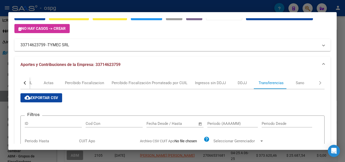
scroll to position [0, 0]
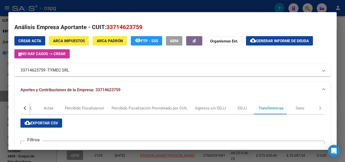
click at [0, 110] on div at bounding box center [172, 81] width 345 height 162
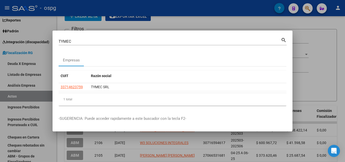
click at [0, 110] on div at bounding box center [172, 81] width 345 height 162
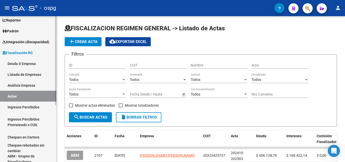
click at [15, 95] on link "Actas" at bounding box center [28, 96] width 56 height 11
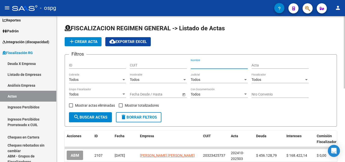
click at [207, 64] on input "Nombre" at bounding box center [219, 65] width 57 height 4
type input "TYMEC"
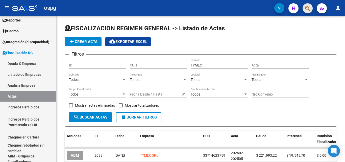
click at [307, 12] on span "button" at bounding box center [307, 8] width 5 height 10
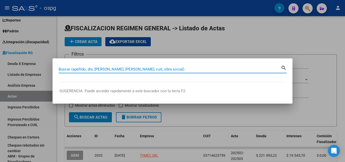
click at [105, 70] on input "Buscar (apellido, dni, [PERSON_NAME], [PERSON_NAME], cuit, obra social)" at bounding box center [170, 69] width 222 height 5
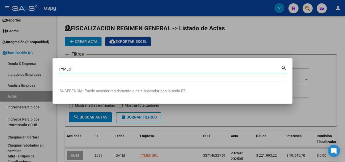
type input "TYMEC"
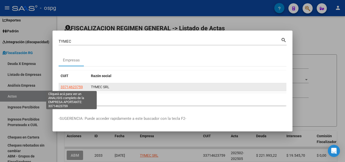
click at [73, 88] on span "33714623759" at bounding box center [72, 87] width 22 height 4
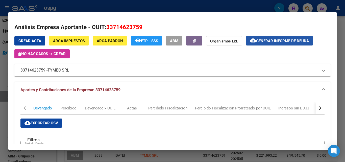
click at [255, 42] on mat-icon "cloud_download" at bounding box center [253, 40] width 6 height 6
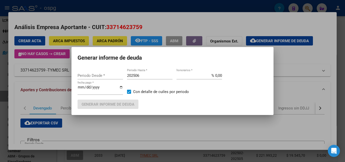
type input "202506"
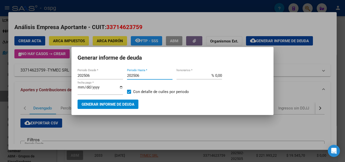
click at [146, 75] on input "202506" at bounding box center [149, 75] width 45 height 5
type input "202508"
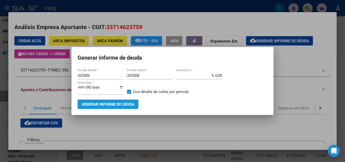
click at [98, 102] on span "Generar informe de deuda" at bounding box center [108, 104] width 53 height 5
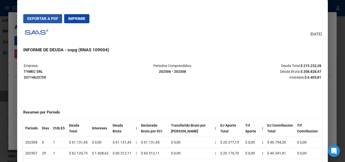
click at [45, 20] on span "Exportar a PDF" at bounding box center [42, 18] width 31 height 5
click at [7, 82] on div at bounding box center [172, 81] width 345 height 162
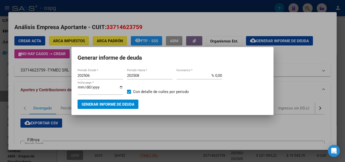
click at [2, 78] on div at bounding box center [172, 81] width 345 height 162
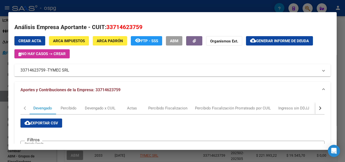
click at [2, 78] on div at bounding box center [172, 81] width 345 height 162
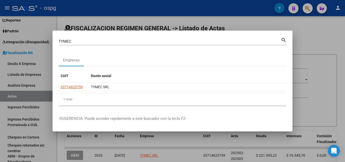
click at [2, 78] on div at bounding box center [172, 81] width 345 height 162
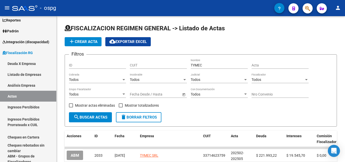
click at [307, 12] on span "button" at bounding box center [307, 8] width 5 height 10
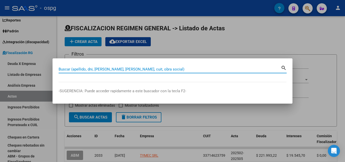
click at [88, 68] on input "Buscar (apellido, dni, [PERSON_NAME], [PERSON_NAME], cuit, obra social)" at bounding box center [170, 69] width 222 height 5
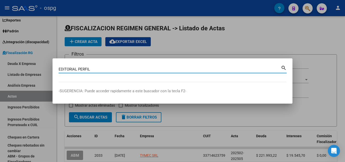
type input "EDITORIAL PERFIL"
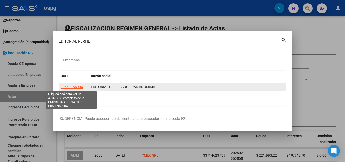
click at [69, 87] on span "30560956904" at bounding box center [72, 87] width 22 height 4
type textarea "30560956904"
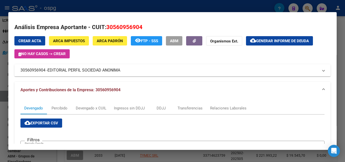
click at [3, 95] on div at bounding box center [172, 81] width 345 height 162
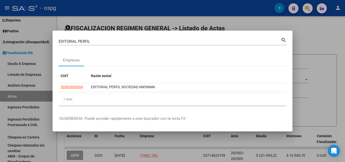
click at [303, 42] on div at bounding box center [172, 81] width 345 height 162
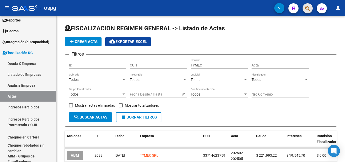
click at [305, 9] on button "button" at bounding box center [307, 8] width 10 height 10
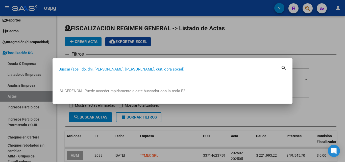
click at [104, 69] on input "Buscar (apellido, dni, [PERSON_NAME], [PERSON_NAME], cuit, obra social)" at bounding box center [170, 69] width 222 height 5
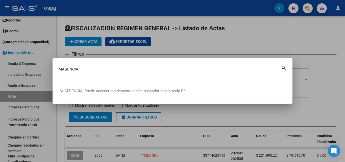
type input "MAGUNCIA"
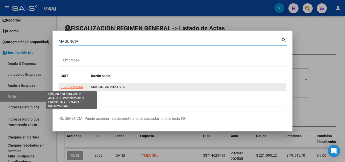
click at [76, 87] on span "30718259246" at bounding box center [72, 87] width 22 height 4
type textarea "30718259246"
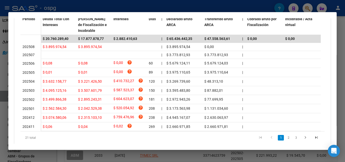
scroll to position [182, 0]
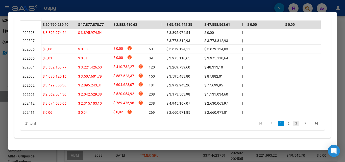
click at [293, 124] on link "3" at bounding box center [296, 124] width 6 height 6
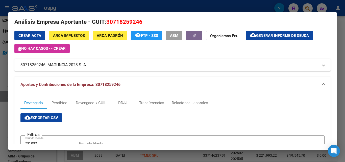
scroll to position [0, 0]
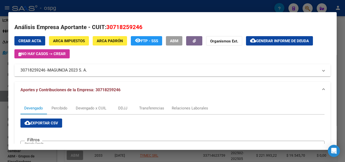
drag, startPoint x: 19, startPoint y: 69, endPoint x: 43, endPoint y: 71, distance: 23.3
click at [45, 72] on mat-expansion-panel-header "30718259246 - MAGUNCIA 2023 S. A." at bounding box center [172, 70] width 316 height 12
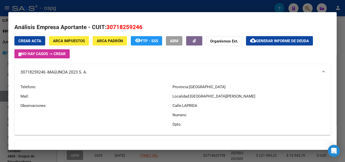
copy mat-panel-title "30718259246"
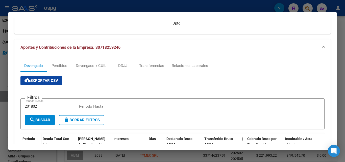
scroll to position [158, 0]
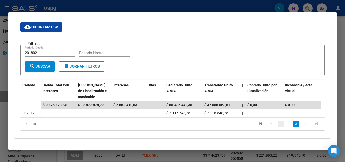
click at [278, 123] on link "1" at bounding box center [281, 124] width 6 height 6
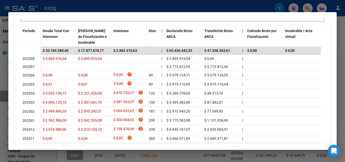
scroll to position [234, 0]
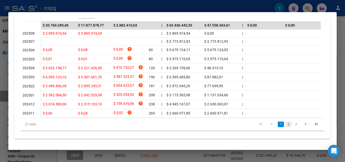
click at [285, 127] on link "2" at bounding box center [288, 124] width 6 height 6
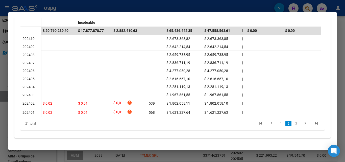
click at [278, 123] on link "1" at bounding box center [281, 124] width 6 height 6
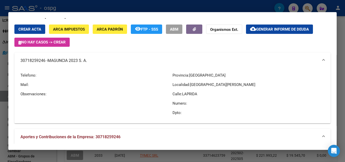
scroll to position [6, 0]
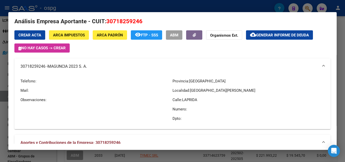
click at [0, 112] on div at bounding box center [172, 81] width 345 height 162
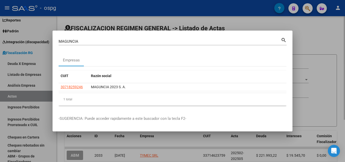
drag, startPoint x: 328, startPoint y: 37, endPoint x: 309, endPoint y: 39, distance: 18.8
click at [328, 38] on div at bounding box center [172, 81] width 345 height 162
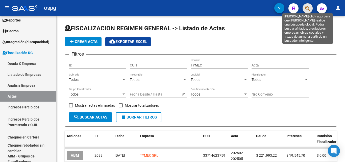
click at [307, 10] on icon "button" at bounding box center [307, 9] width 5 height 6
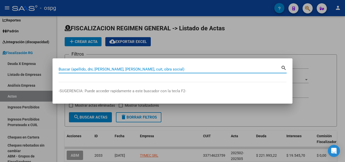
click at [125, 69] on input "Buscar (apellido, dni, [PERSON_NAME], [PERSON_NAME], cuit, obra social)" at bounding box center [170, 69] width 222 height 5
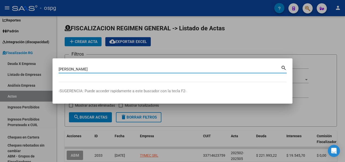
type input "[PERSON_NAME]"
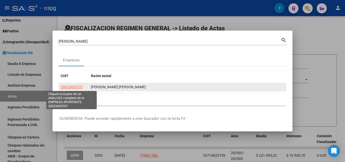
click at [67, 86] on span "20323425737" at bounding box center [72, 87] width 22 height 4
type textarea "20323425737"
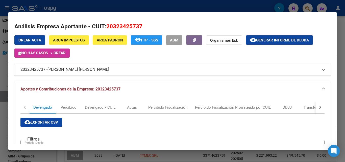
scroll to position [0, 0]
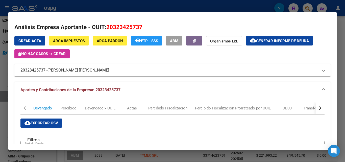
click at [3, 113] on div at bounding box center [172, 81] width 345 height 162
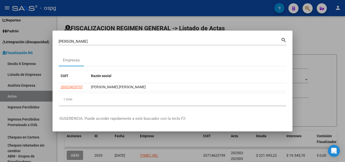
click at [309, 51] on div at bounding box center [172, 81] width 345 height 162
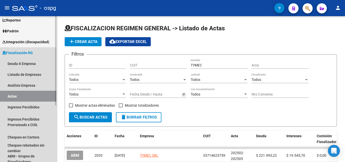
click at [11, 96] on link "Actas" at bounding box center [28, 96] width 56 height 11
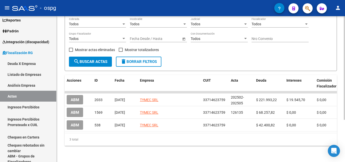
scroll to position [60, 0]
click at [18, 97] on link "Actas" at bounding box center [28, 96] width 56 height 11
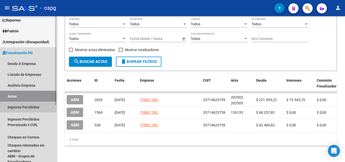
click at [23, 107] on link "Ingresos Percibidos" at bounding box center [28, 106] width 56 height 11
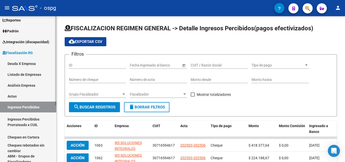
click at [15, 96] on link "Actas" at bounding box center [28, 96] width 56 height 11
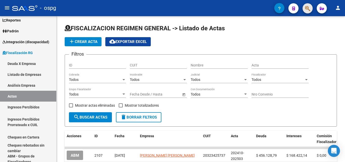
click at [305, 10] on button "button" at bounding box center [307, 8] width 10 height 10
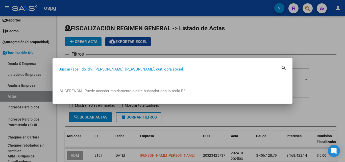
click at [135, 69] on input "Buscar (apellido, dni, [PERSON_NAME], [PERSON_NAME], cuit, obra social)" at bounding box center [170, 69] width 222 height 5
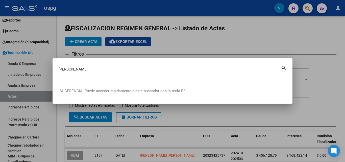
type input "[PERSON_NAME]"
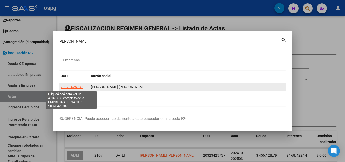
click at [70, 88] on span "20323425737" at bounding box center [72, 87] width 22 height 4
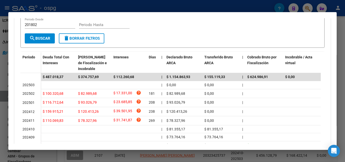
scroll to position [126, 0]
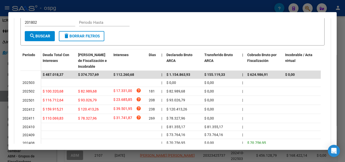
click at [0, 98] on div at bounding box center [172, 81] width 345 height 162
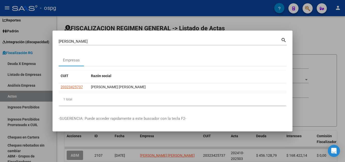
click at [332, 79] on div at bounding box center [172, 81] width 345 height 162
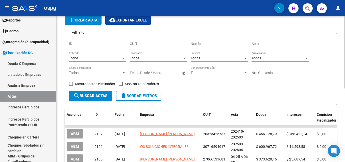
scroll to position [50, 0]
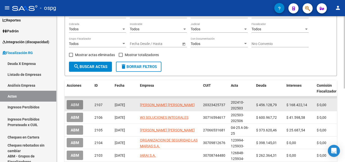
click at [79, 104] on button "ABM" at bounding box center [75, 104] width 16 height 9
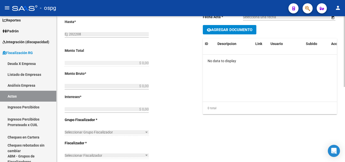
type input "202410"
type input "202503"
type input "$ 624.550,93"
type input "$ 456.128,79"
type input "$ 168.422,14"
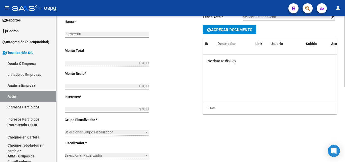
type input "202410-202503"
type input "RECIBO 43276 /ACTA 127057"
type input "[DATE]"
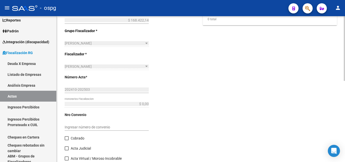
scroll to position [182, 0]
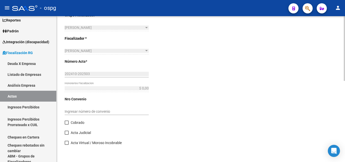
click at [67, 123] on span at bounding box center [67, 122] width 4 height 4
click at [67, 124] on input "Cobrado" at bounding box center [66, 124] width 0 height 0
checkbox input "true"
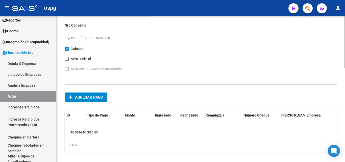
scroll to position [262, 0]
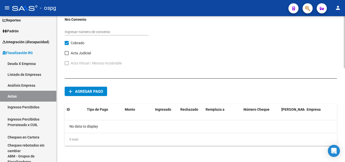
click at [94, 93] on span "Agregar pago" at bounding box center [89, 91] width 28 height 5
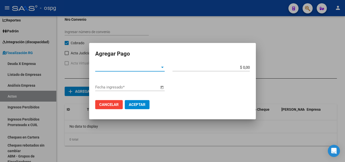
click at [160, 68] on span "Tipo de Pago *" at bounding box center [127, 67] width 65 height 5
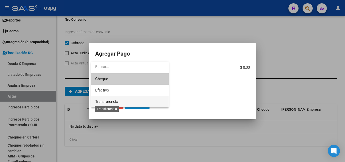
click at [113, 100] on span "Transferencia" at bounding box center [106, 101] width 23 height 5
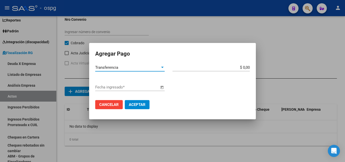
click at [248, 65] on input "$ 0,00" at bounding box center [210, 67] width 77 height 5
click at [250, 67] on app-form-text-field "$ 6.245.509,30 Monto bruto *" at bounding box center [212, 67] width 81 height 5
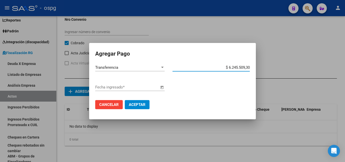
click at [249, 68] on input "$ 6.245.509,30" at bounding box center [210, 67] width 77 height 5
type input "$ 624.550,93"
drag, startPoint x: 212, startPoint y: 85, endPoint x: 178, endPoint y: 87, distance: 33.6
click at [211, 85] on div "Fecha ingresado *" at bounding box center [172, 89] width 154 height 13
click at [161, 88] on span "Open calendar" at bounding box center [162, 87] width 12 height 12
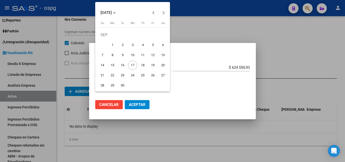
click at [123, 65] on span "16" at bounding box center [122, 65] width 9 height 9
type input "[DATE]"
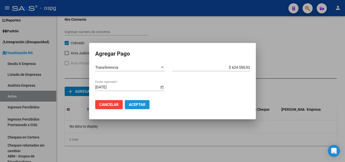
click at [139, 104] on span "Aceptar" at bounding box center [137, 104] width 17 height 5
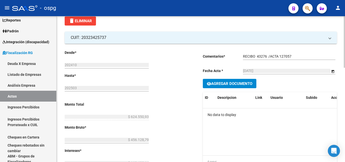
scroll to position [0, 0]
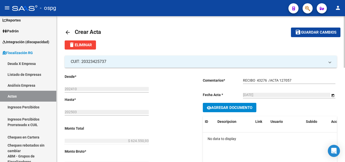
click at [314, 33] on span "Guardar cambios" at bounding box center [318, 32] width 35 height 5
click at [315, 33] on span "Guardar cambios" at bounding box center [318, 32] width 35 height 5
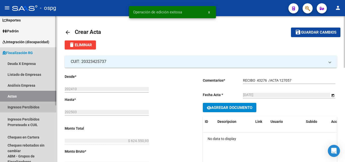
click at [24, 106] on link "Ingresos Percibidos" at bounding box center [28, 106] width 56 height 11
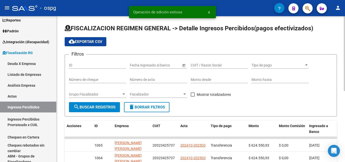
click at [111, 94] on span "Grupo Fiscalizador" at bounding box center [95, 94] width 53 height 4
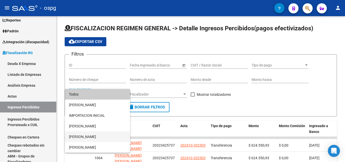
click at [87, 137] on span "[PERSON_NAME]" at bounding box center [97, 136] width 57 height 11
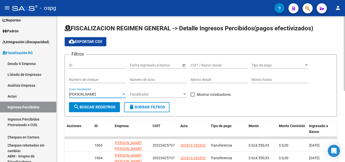
click at [194, 94] on span at bounding box center [193, 94] width 4 height 4
click at [193, 96] on input "Mostrar totalizadores" at bounding box center [192, 96] width 0 height 0
checkbox input "true"
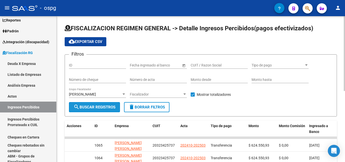
click at [86, 110] on button "search Buscar Registros" at bounding box center [94, 107] width 51 height 10
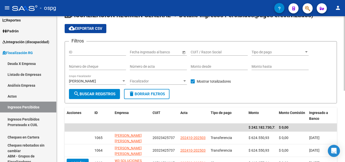
scroll to position [25, 0]
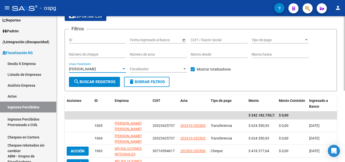
click at [122, 69] on div at bounding box center [123, 69] width 5 height 4
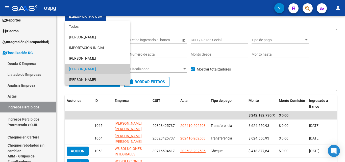
click at [81, 78] on span "[PERSON_NAME]" at bounding box center [97, 79] width 57 height 11
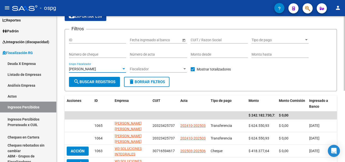
click at [122, 70] on div at bounding box center [123, 69] width 5 height 4
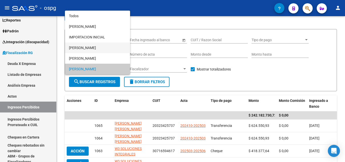
click at [91, 49] on span "[PERSON_NAME]" at bounding box center [97, 47] width 57 height 11
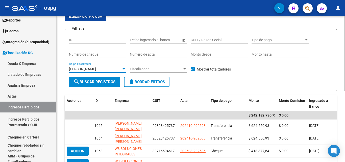
click at [94, 82] on span "search Buscar Registros" at bounding box center [94, 82] width 42 height 5
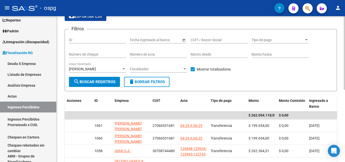
click at [123, 69] on div at bounding box center [123, 68] width 3 height 1
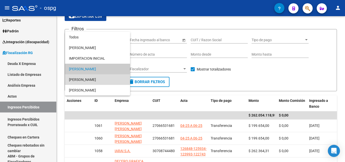
click at [93, 77] on span "[PERSON_NAME]" at bounding box center [97, 79] width 57 height 11
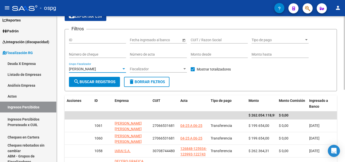
click at [91, 84] on span "search Buscar Registros" at bounding box center [94, 82] width 42 height 5
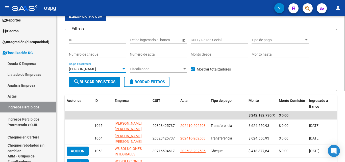
click at [122, 69] on div at bounding box center [123, 69] width 5 height 4
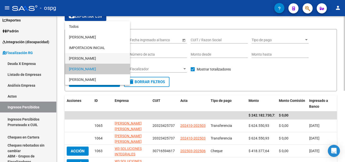
drag, startPoint x: 97, startPoint y: 58, endPoint x: 94, endPoint y: 63, distance: 5.3
click at [96, 58] on span "[PERSON_NAME]" at bounding box center [97, 58] width 57 height 11
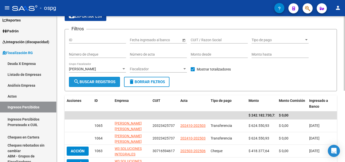
click at [94, 80] on span "search Buscar Registros" at bounding box center [94, 82] width 42 height 5
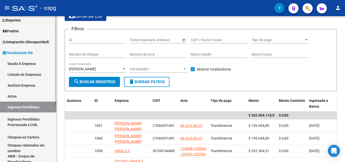
click at [33, 135] on link "Cheques en Cartera" at bounding box center [28, 137] width 56 height 11
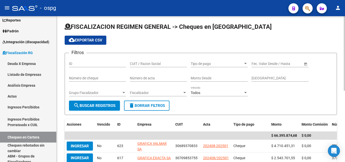
scroll to position [25, 0]
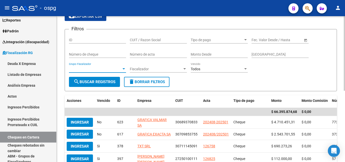
click at [120, 68] on span "Grupo Fiscalizador" at bounding box center [95, 69] width 53 height 4
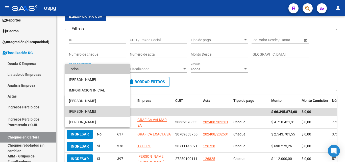
click at [80, 111] on span "[PERSON_NAME]" at bounding box center [97, 111] width 57 height 11
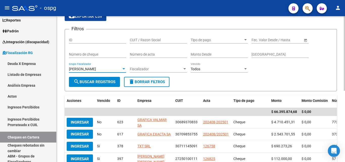
click at [108, 82] on span "search Buscar Registros" at bounding box center [94, 82] width 42 height 5
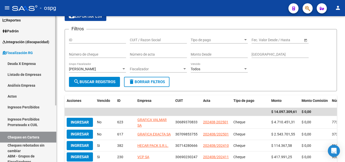
click at [17, 61] on link "Deuda X Empresa" at bounding box center [28, 63] width 56 height 11
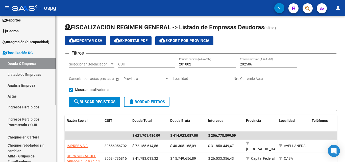
scroll to position [25, 0]
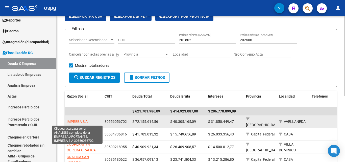
click at [80, 120] on span "IMPREBA S A" at bounding box center [77, 121] width 21 height 4
type textarea "30556056702"
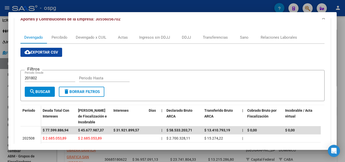
scroll to position [27, 0]
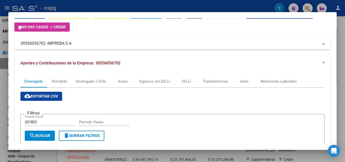
drag, startPoint x: 45, startPoint y: 45, endPoint x: 20, endPoint y: 44, distance: 25.5
click at [20, 44] on mat-expansion-panel-header "30556056702 - IMPREBA S A" at bounding box center [172, 43] width 316 height 12
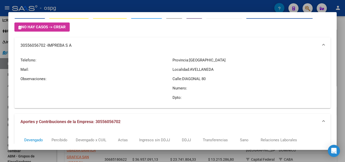
copy mat-panel-title "30556056702"
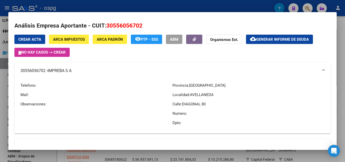
scroll to position [0, 0]
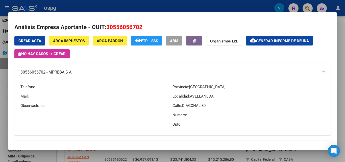
click at [263, 42] on span "Generar informe de deuda" at bounding box center [282, 41] width 53 height 5
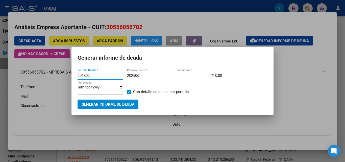
drag, startPoint x: 94, startPoint y: 75, endPoint x: 47, endPoint y: 73, distance: 47.2
click at [47, 73] on div "Análisis Empresa Aportante - CUIT: 30556056702 Crear Acta ARCA Impuestos ARCA […" at bounding box center [172, 81] width 345 height 162
type input "202407"
click at [145, 75] on input "202506" at bounding box center [149, 75] width 45 height 5
type input "202508"
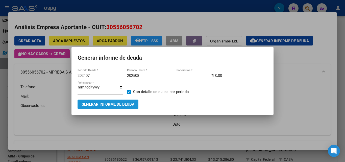
click at [117, 104] on span "Generar informe de deuda" at bounding box center [108, 104] width 53 height 5
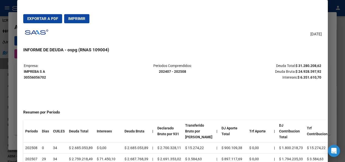
click at [0, 129] on div at bounding box center [172, 81] width 345 height 162
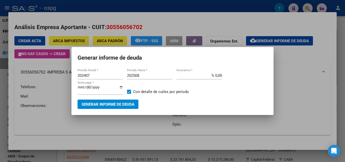
click at [78, 126] on div at bounding box center [172, 81] width 345 height 162
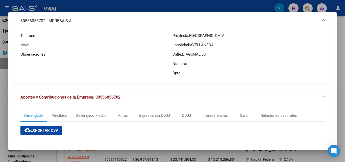
scroll to position [50, 0]
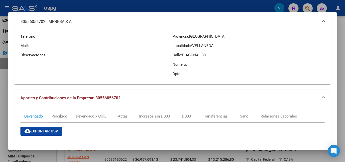
click at [0, 125] on div at bounding box center [172, 81] width 345 height 162
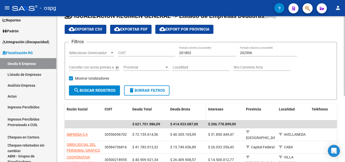
scroll to position [0, 0]
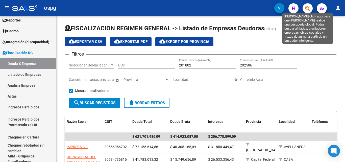
click at [306, 9] on icon "button" at bounding box center [307, 9] width 5 height 6
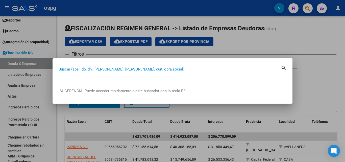
click at [80, 69] on input "Buscar (apellido, dni, [PERSON_NAME], [PERSON_NAME], cuit, obra social)" at bounding box center [170, 69] width 222 height 5
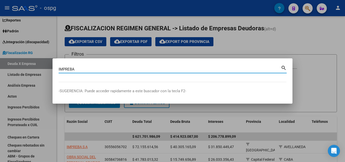
type input "IMPREBA"
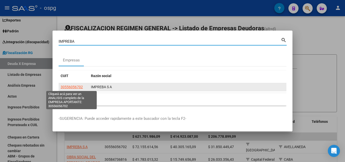
click at [77, 86] on span "30556056702" at bounding box center [72, 87] width 22 height 4
copy span "0"
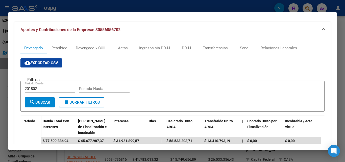
scroll to position [76, 0]
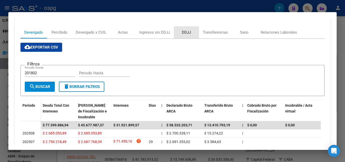
click at [187, 32] on div "DDJJ" at bounding box center [186, 33] width 9 height 6
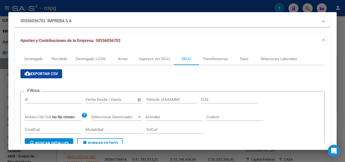
scroll to position [50, 0]
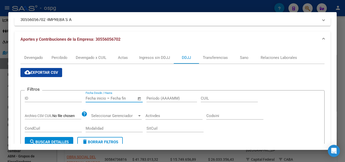
click at [89, 98] on input "text" at bounding box center [96, 98] width 20 height 5
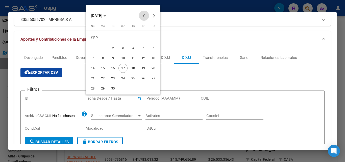
click at [143, 15] on button "Previous month" at bounding box center [144, 16] width 10 height 10
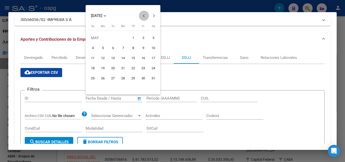
click at [143, 15] on button "Previous month" at bounding box center [144, 16] width 10 height 10
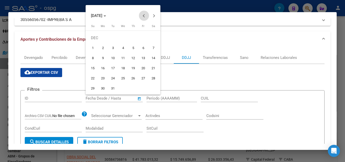
click at [143, 15] on button "Previous month" at bounding box center [144, 16] width 10 height 10
click at [123, 89] on span "31" at bounding box center [122, 88] width 9 height 9
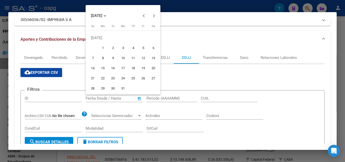
type input "[DATE]"
click at [182, 42] on div at bounding box center [172, 81] width 345 height 162
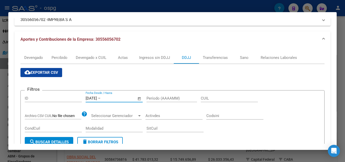
click at [126, 98] on input "text" at bounding box center [113, 98] width 24 height 5
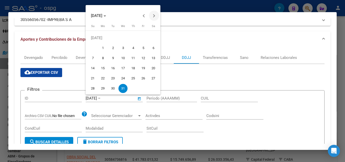
click at [153, 15] on button "Next month" at bounding box center [154, 16] width 10 height 10
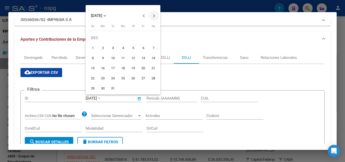
click at [153, 15] on button "Next month" at bounding box center [154, 16] width 10 height 10
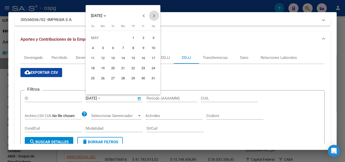
click at [153, 15] on button "Next month" at bounding box center [154, 16] width 10 height 10
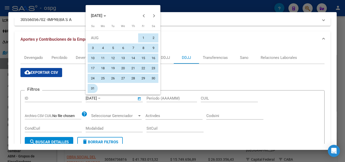
click at [94, 87] on span "31" at bounding box center [92, 88] width 9 height 9
type input "[DATE]"
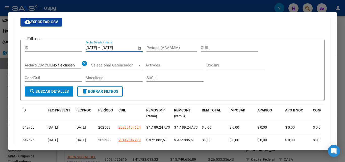
click at [63, 91] on span "search Buscar Detalles" at bounding box center [48, 91] width 39 height 5
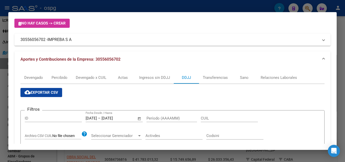
scroll to position [25, 0]
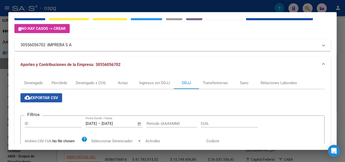
click at [50, 95] on button "cloud_download Exportar CSV" at bounding box center [41, 97] width 42 height 9
